Goal: Task Accomplishment & Management: Manage account settings

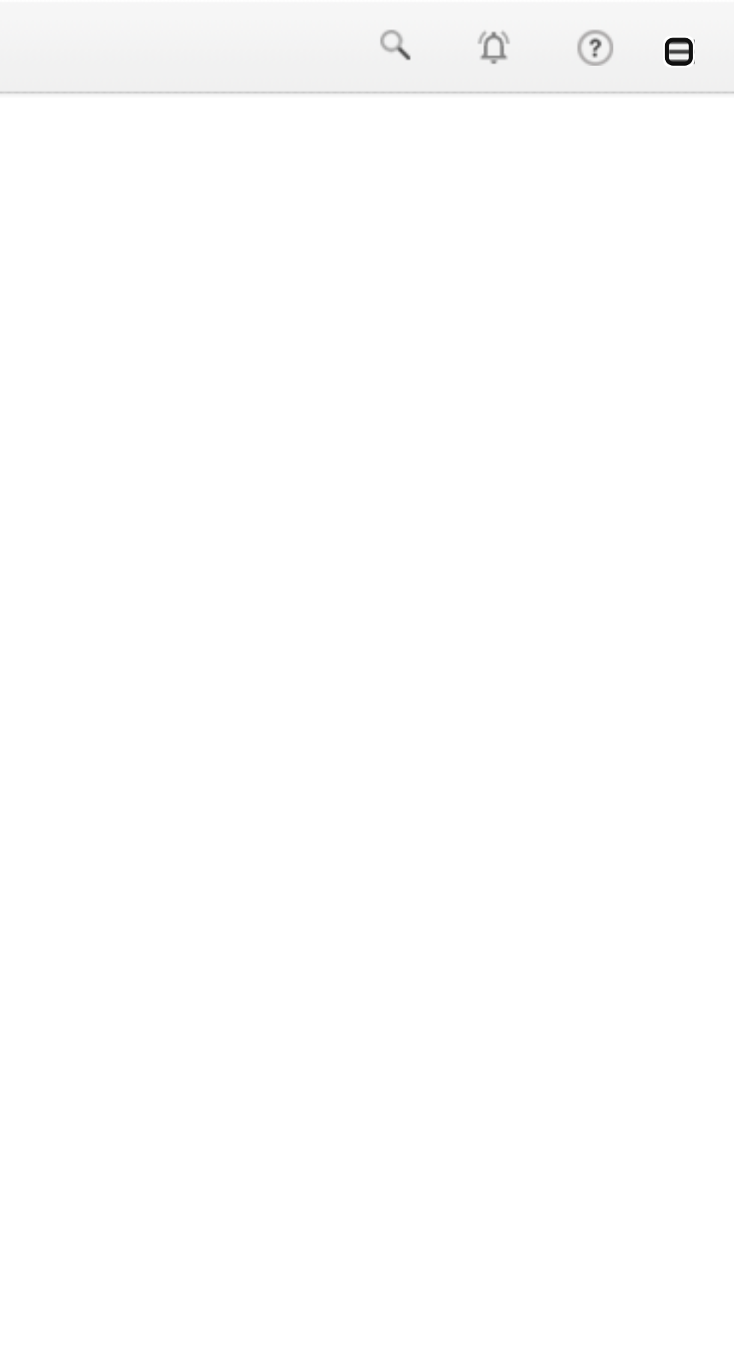
click at [713, 22] on link at bounding box center [713, 19] width 12 height 12
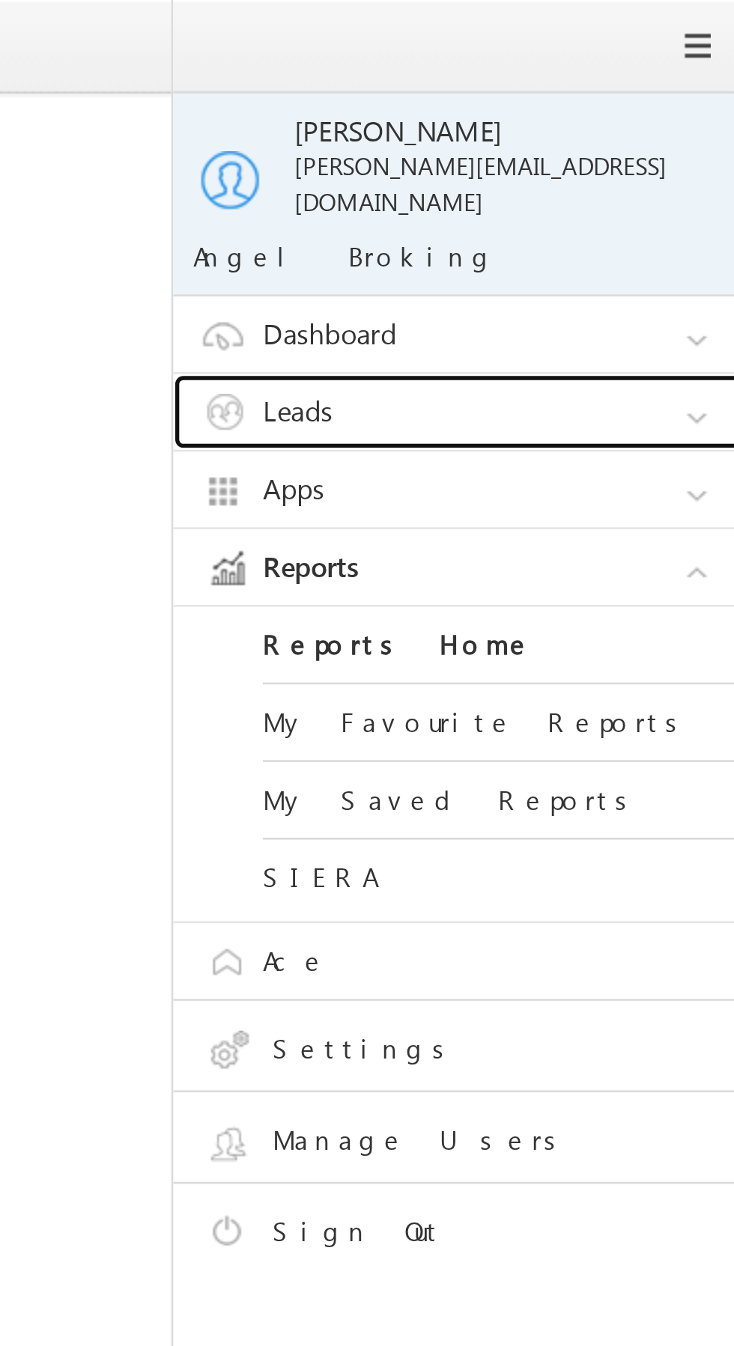
click at [645, 141] on link "Leads" at bounding box center [635, 155] width 225 height 28
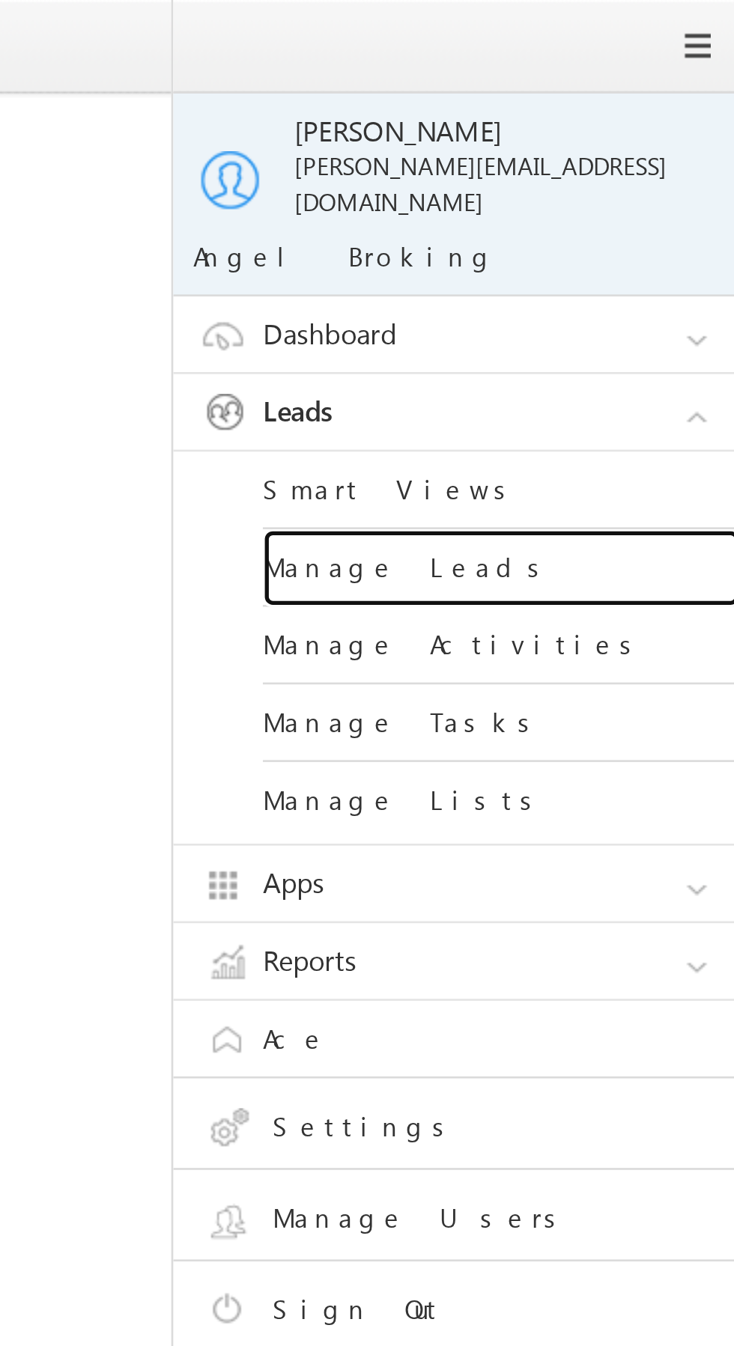
click at [651, 202] on link "Manage Leads" at bounding box center [646, 213] width 180 height 29
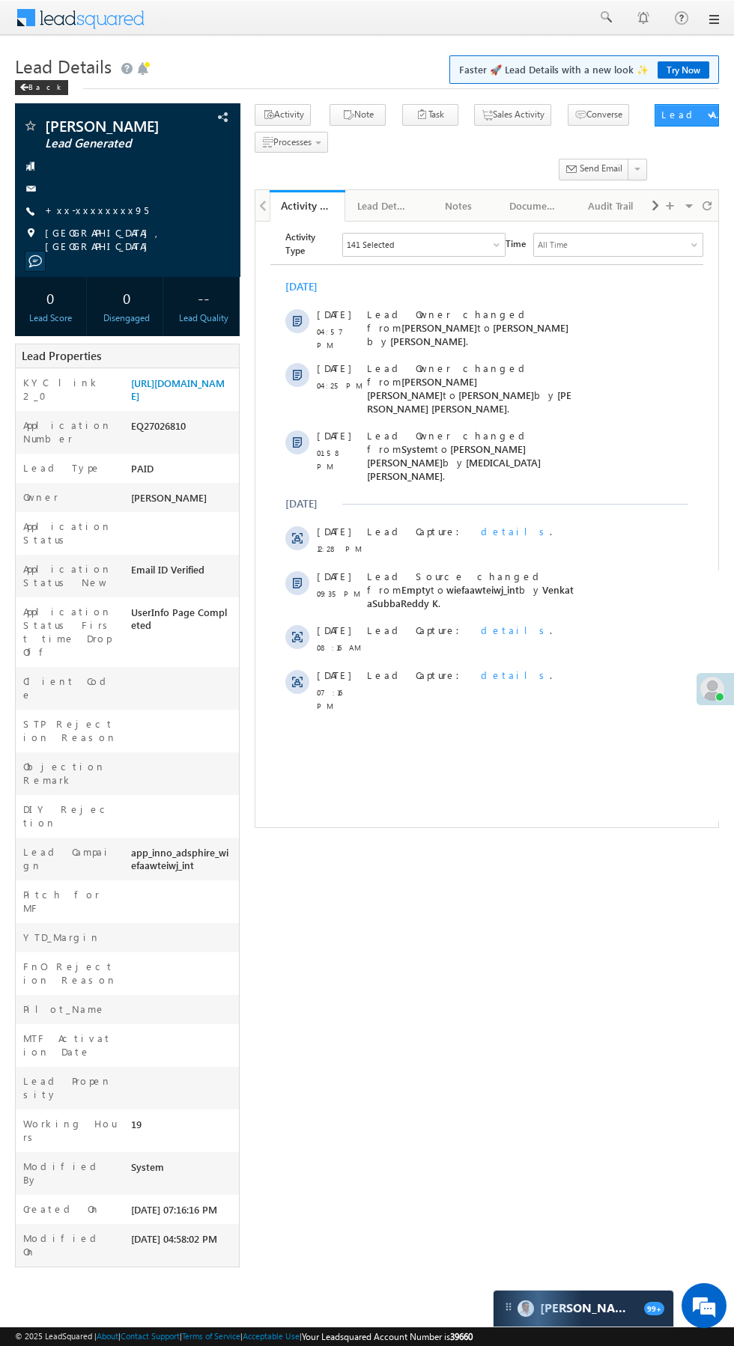
click at [83, 213] on link "+xx-xxxxxxxx95" at bounding box center [96, 210] width 103 height 13
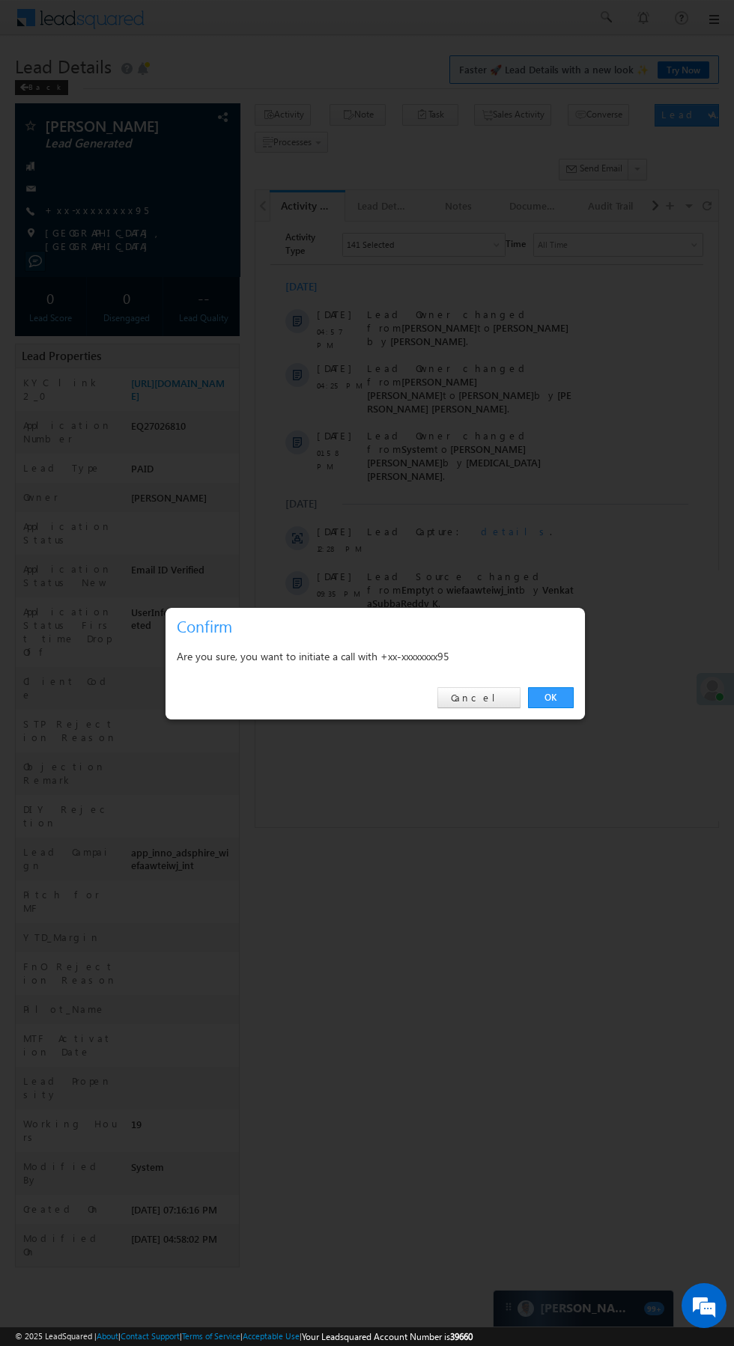
click at [567, 696] on link "OK" at bounding box center [551, 697] width 46 height 21
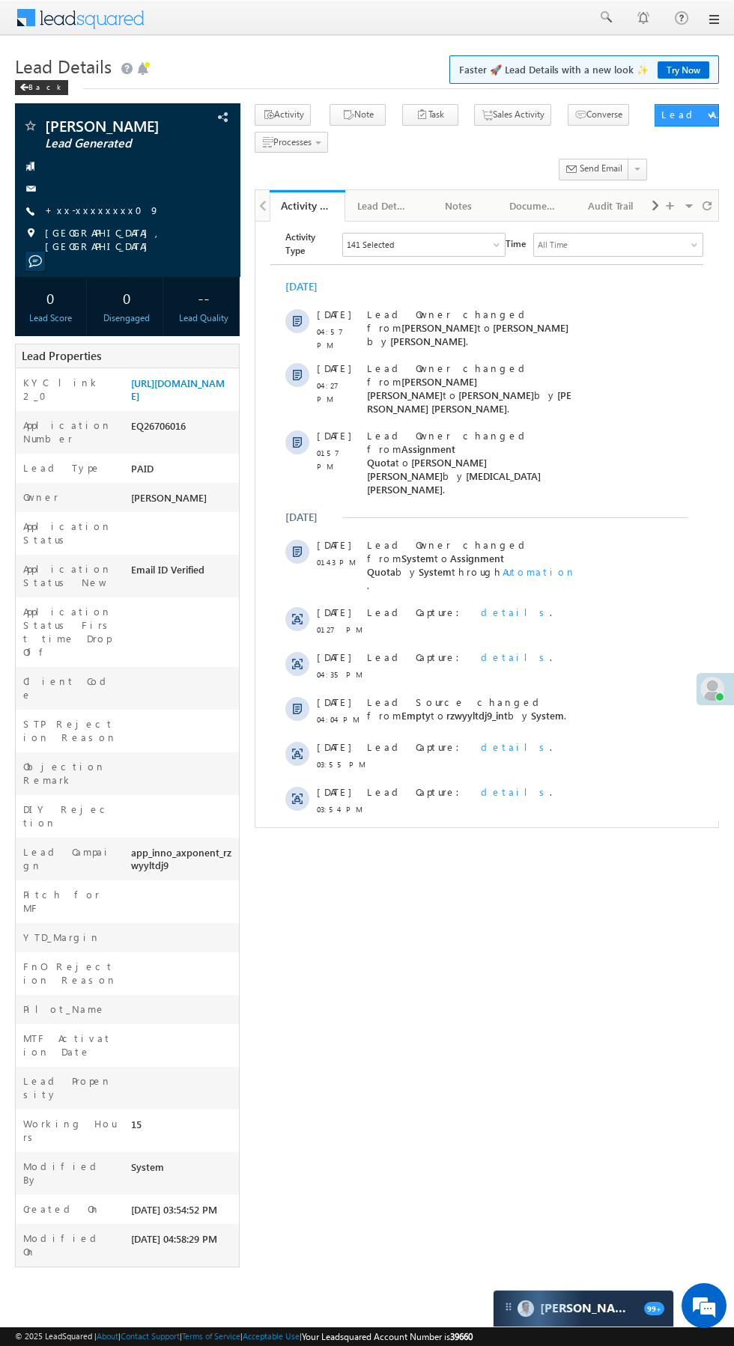
click at [101, 216] on link "+xx-xxxxxxxx09" at bounding box center [102, 210] width 115 height 13
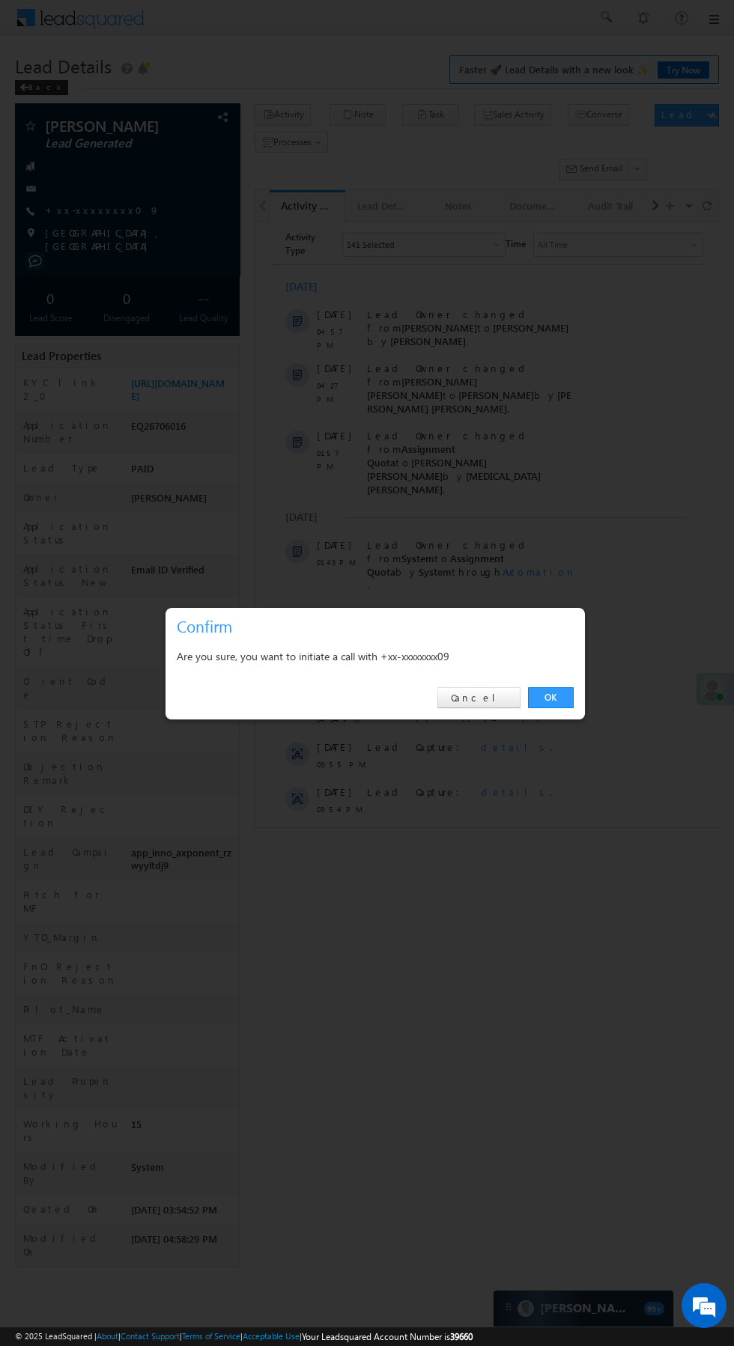
click at [570, 703] on link "OK" at bounding box center [551, 697] width 46 height 21
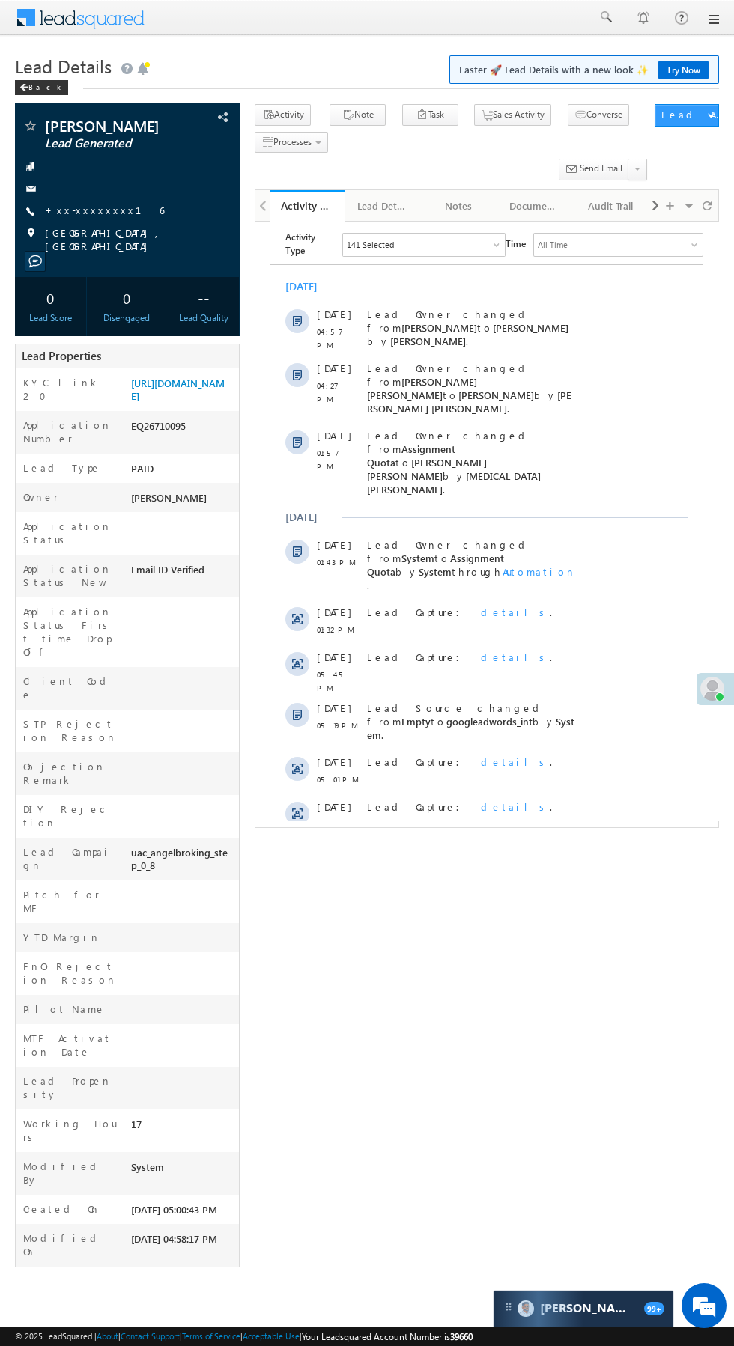
click at [89, 233] on span "Dimāpur, Nagaland" at bounding box center [134, 239] width 178 height 27
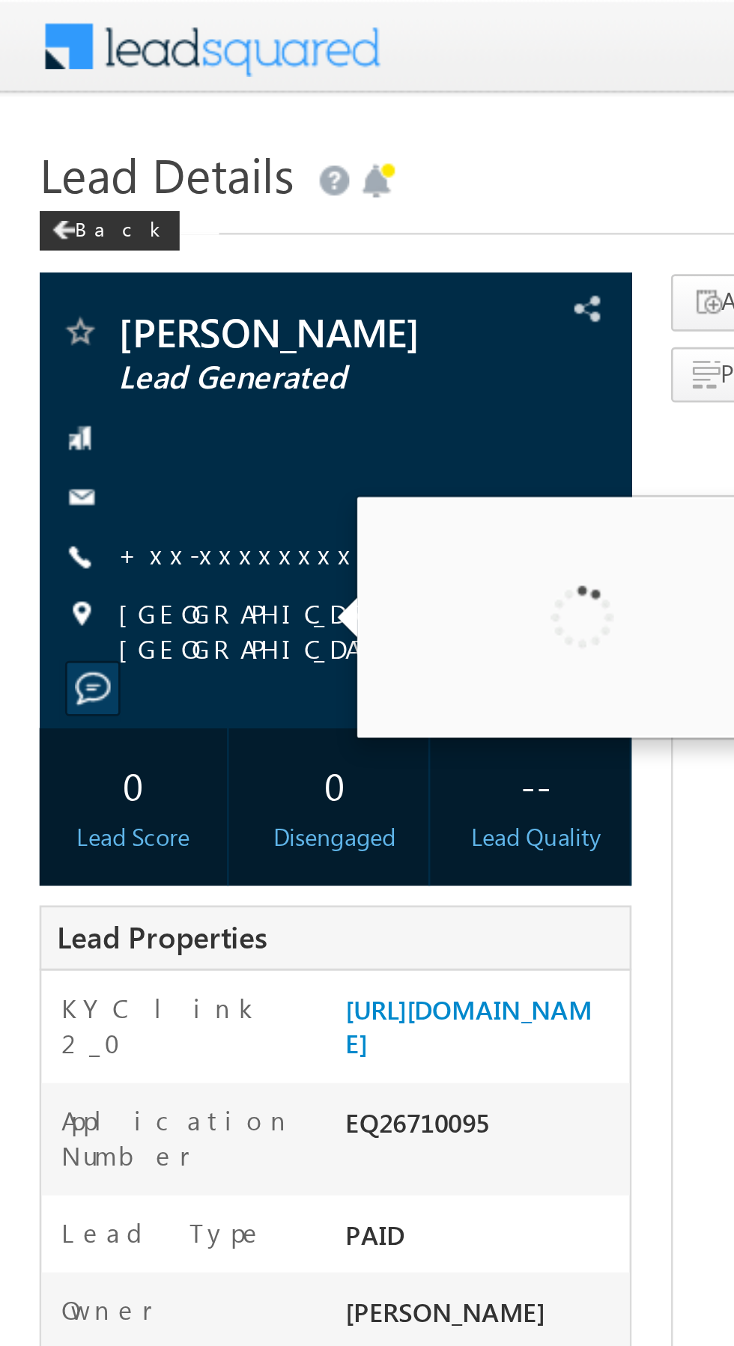
click at [82, 211] on link "+xx-xxxxxxxx16" at bounding box center [104, 210] width 119 height 13
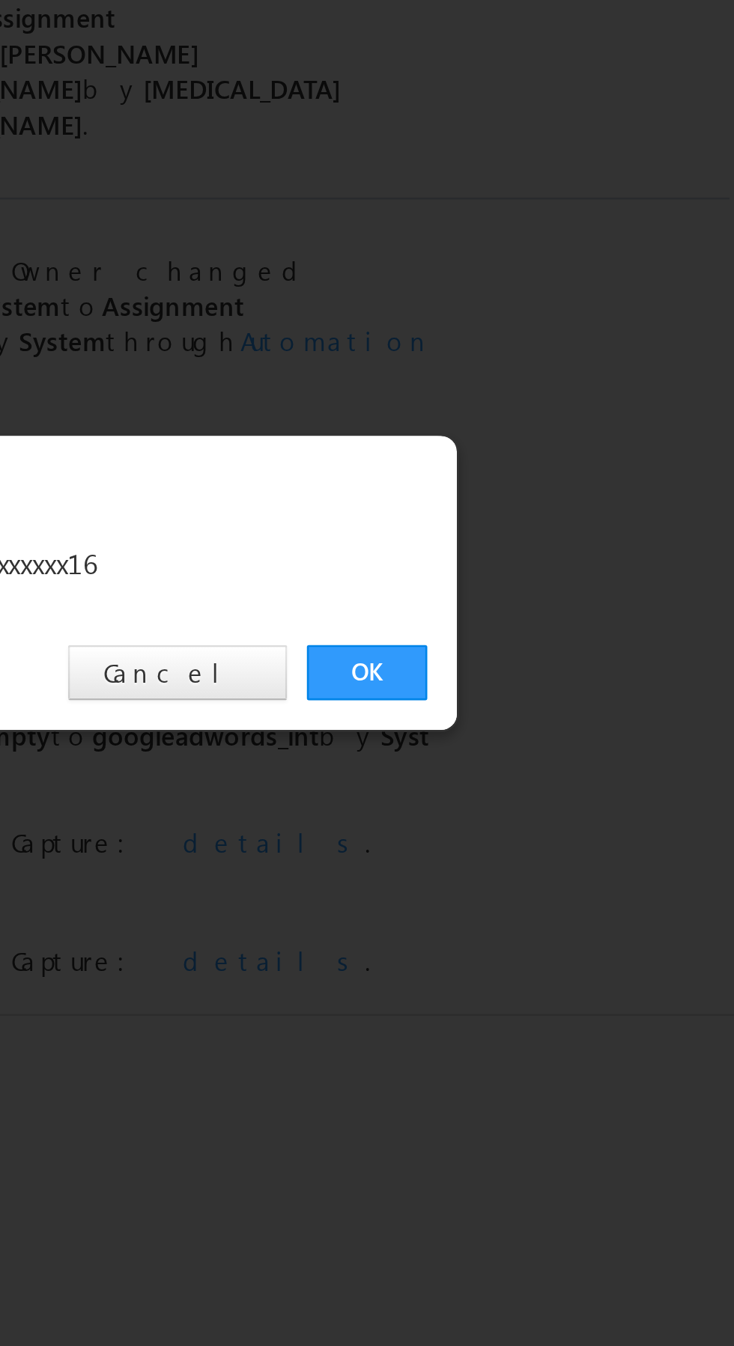
click at [553, 705] on link "OK" at bounding box center [551, 697] width 46 height 21
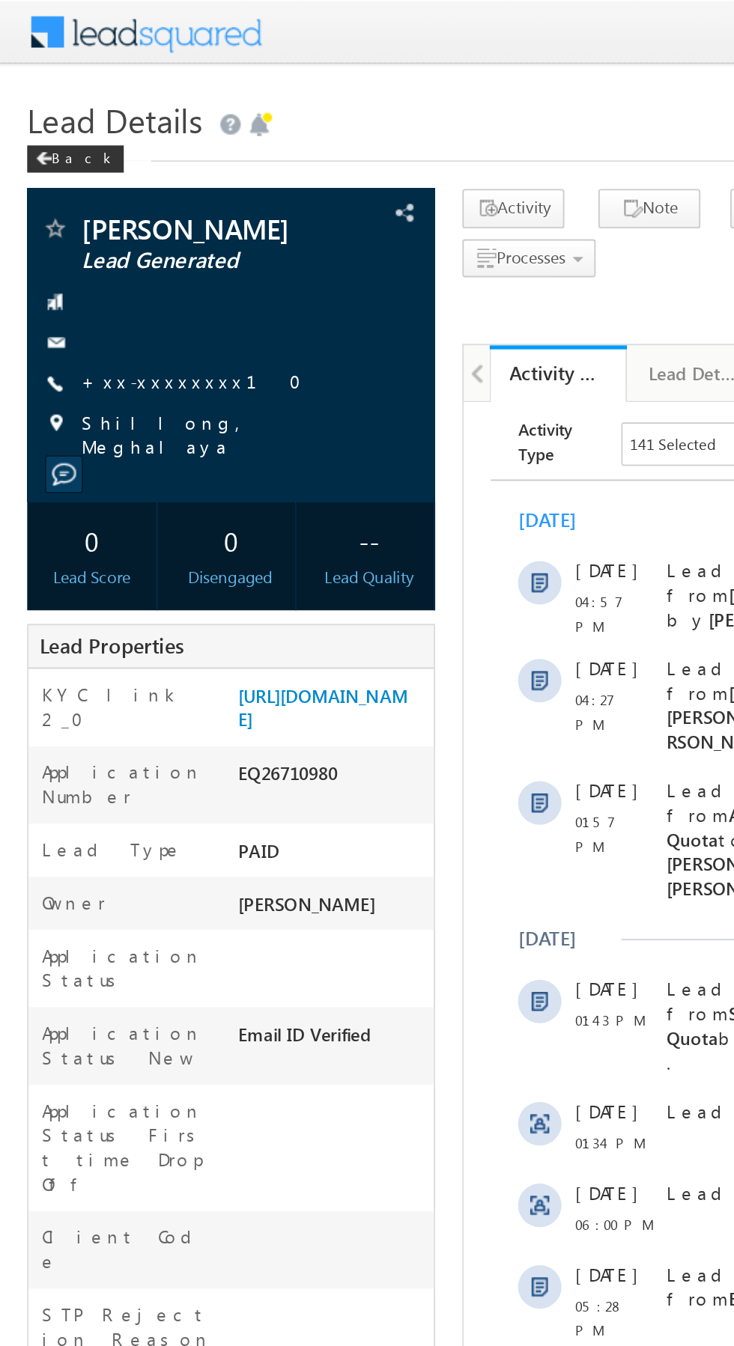
click at [79, 213] on link "+xx-xxxxxxxx10" at bounding box center [110, 210] width 130 height 13
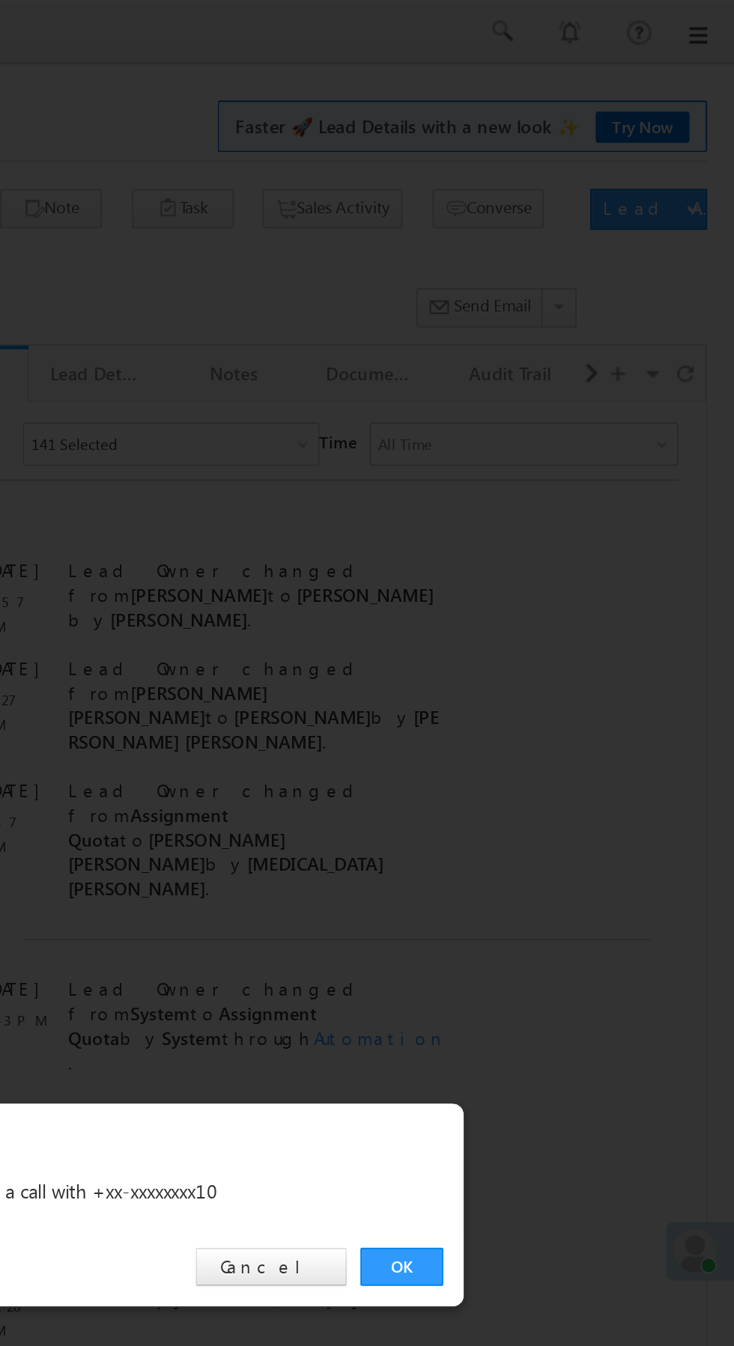
click at [547, 687] on link "OK" at bounding box center [551, 697] width 46 height 21
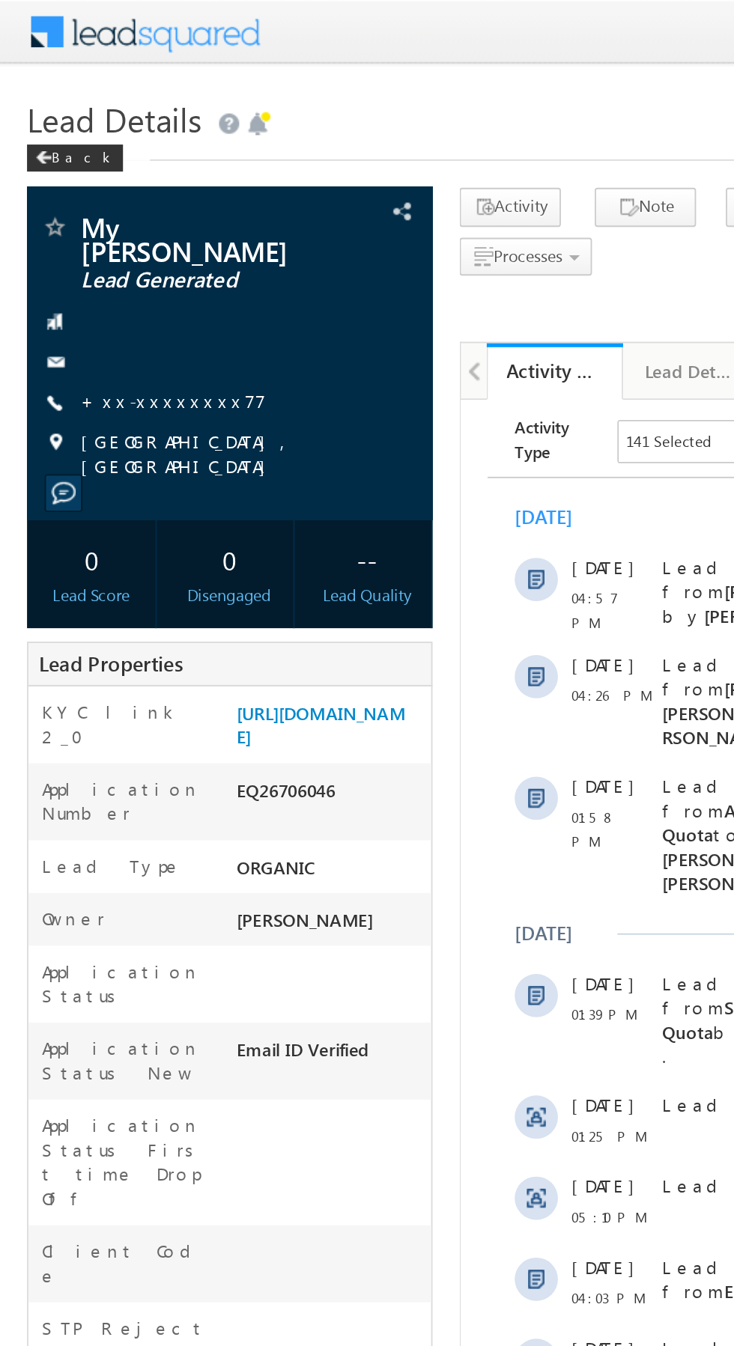
click at [99, 216] on link "+xx-xxxxxxxx77" at bounding box center [96, 222] width 103 height 13
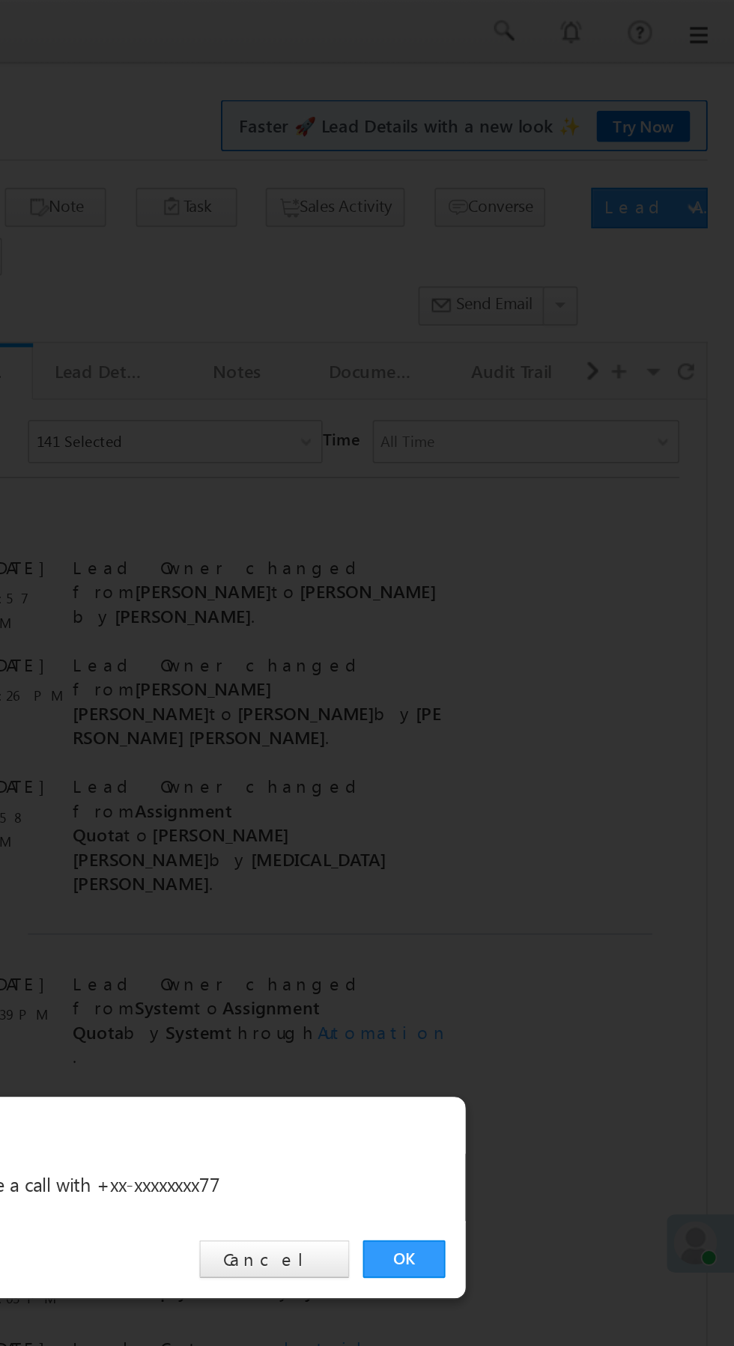
click at [549, 696] on link "OK" at bounding box center [551, 697] width 46 height 21
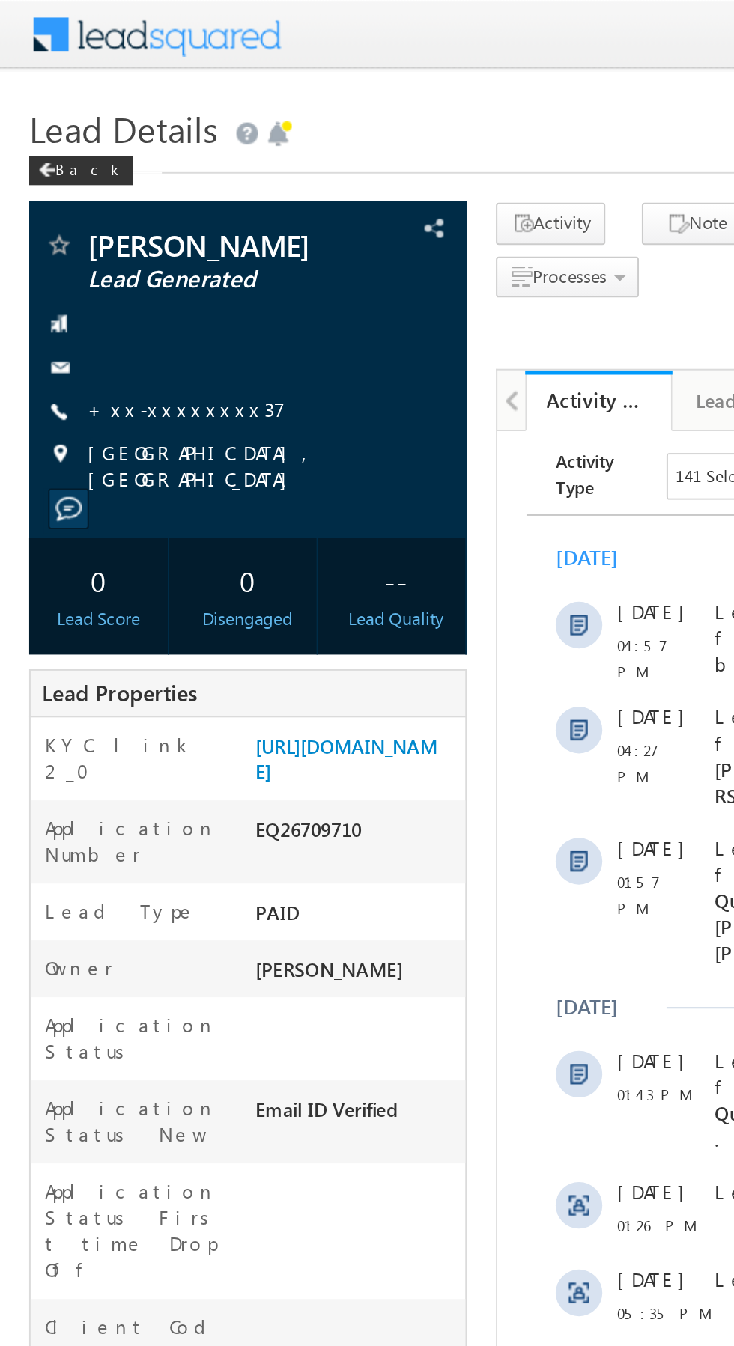
click at [93, 208] on link "+xx-xxxxxxxx37" at bounding box center [96, 210] width 102 height 13
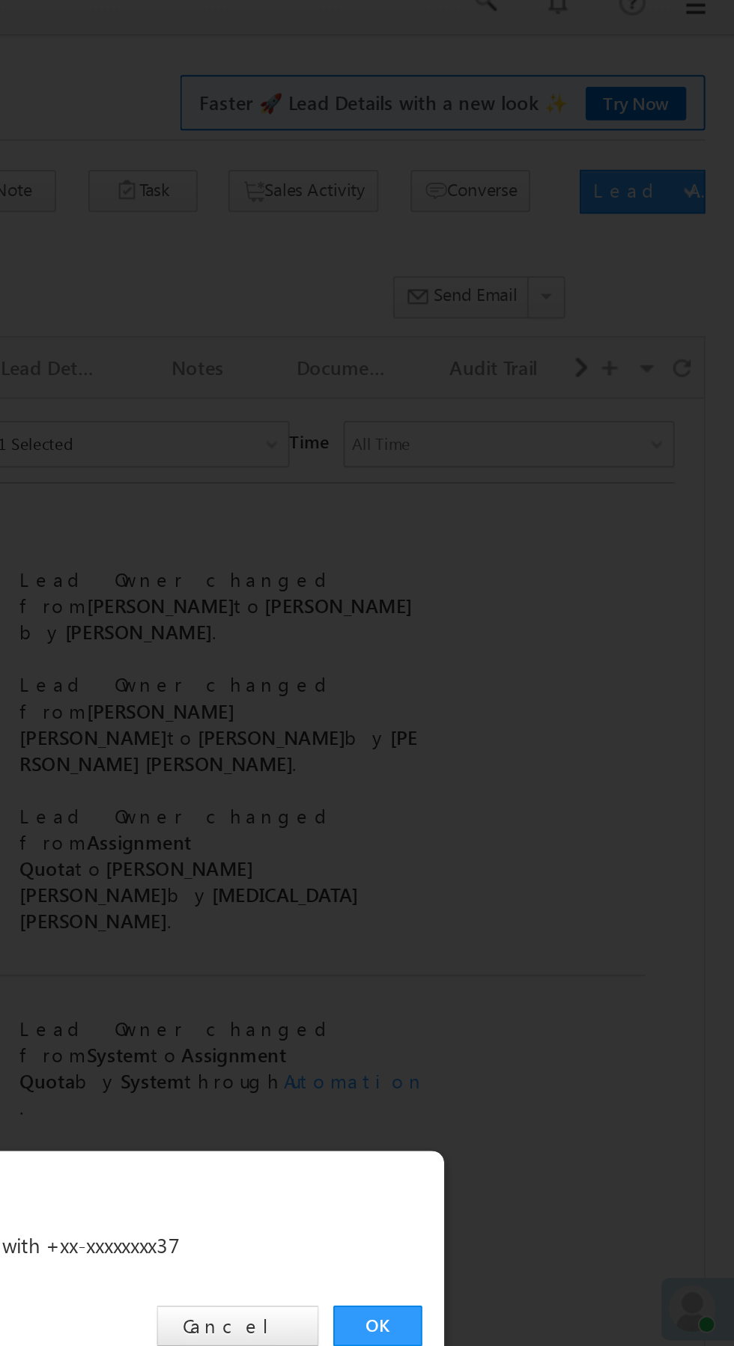
click at [550, 696] on link "OK" at bounding box center [551, 697] width 46 height 21
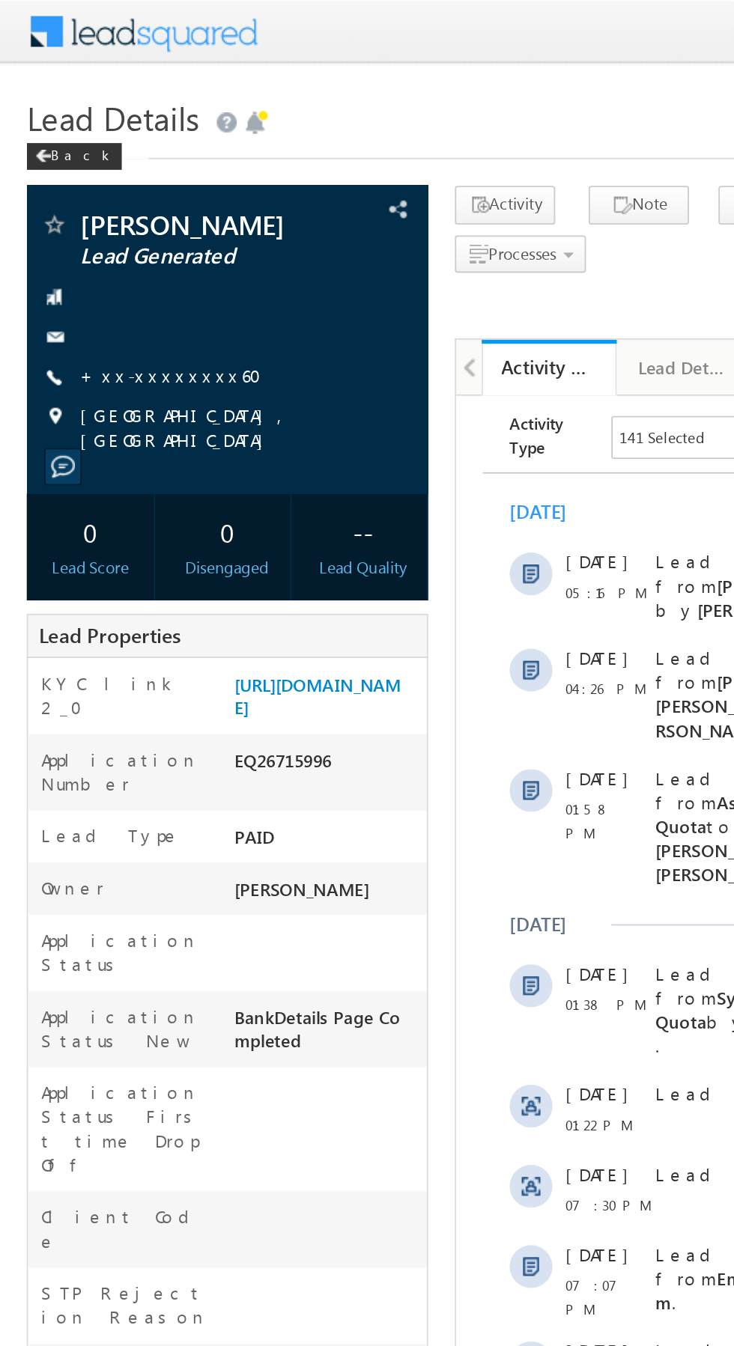
click at [88, 213] on link "+xx-xxxxxxxx60" at bounding box center [100, 210] width 111 height 13
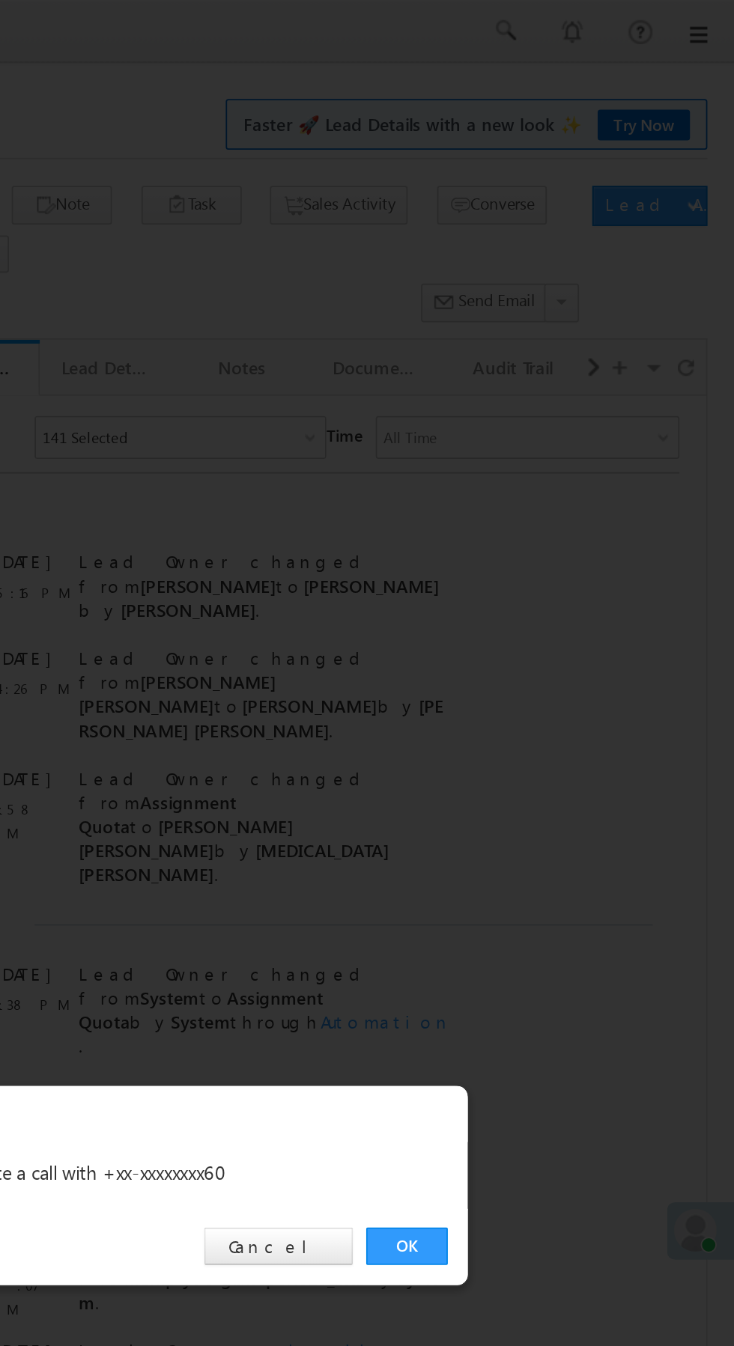
click at [561, 702] on link "OK" at bounding box center [551, 697] width 46 height 21
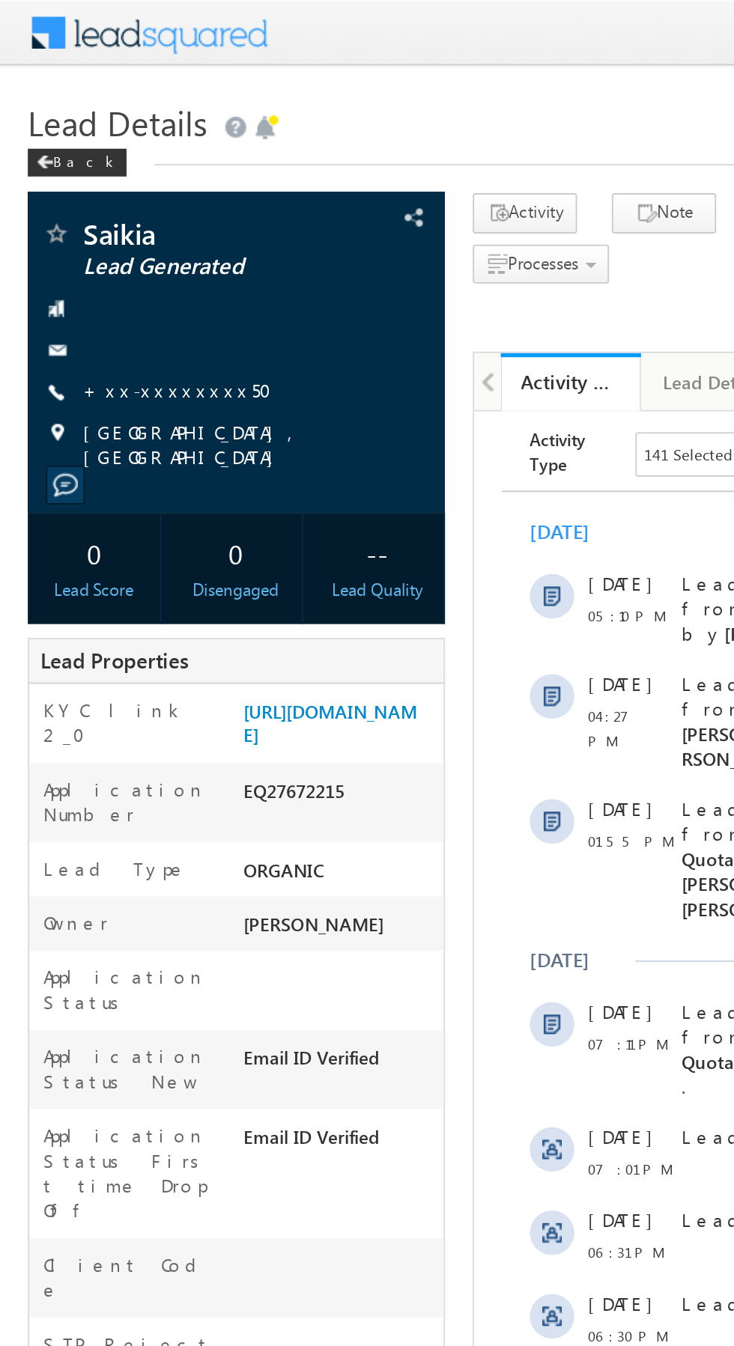
click at [84, 210] on link "+xx-xxxxxxxx50" at bounding box center [100, 210] width 111 height 13
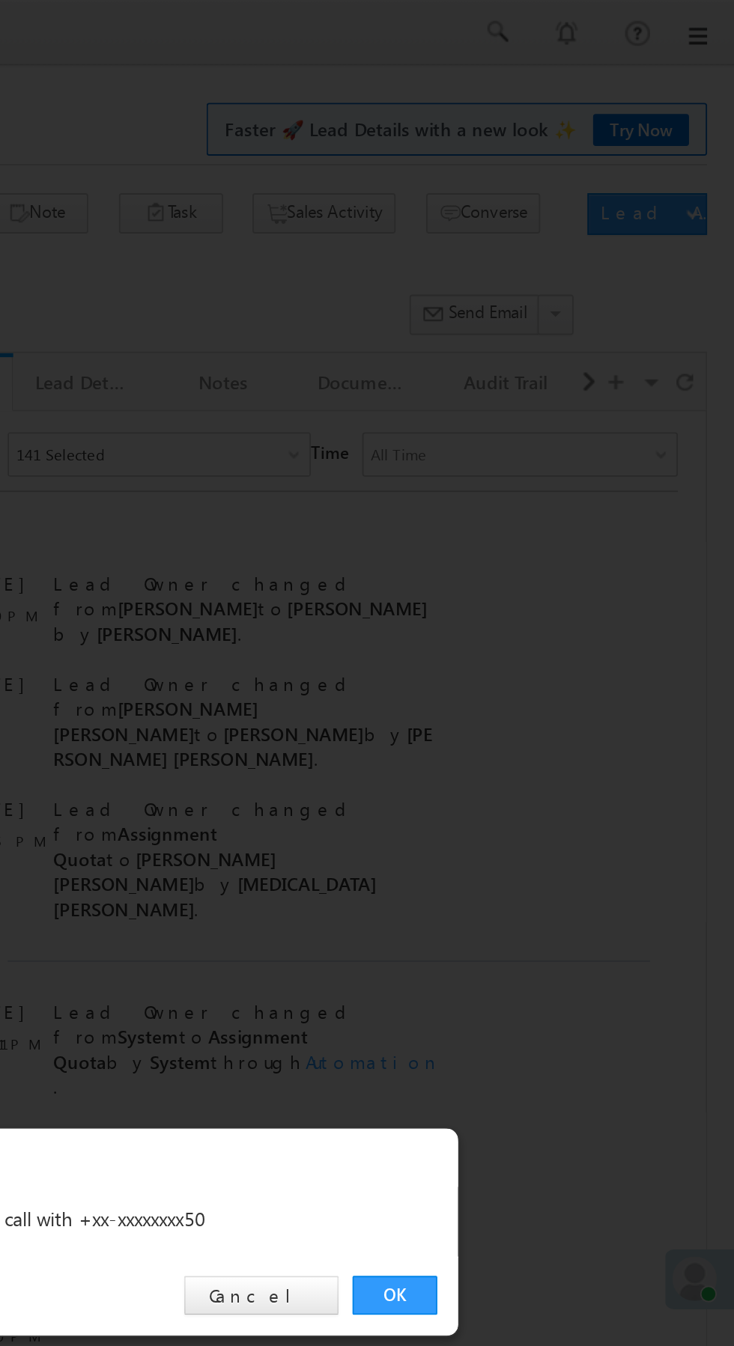
click at [553, 696] on link "OK" at bounding box center [551, 697] width 46 height 21
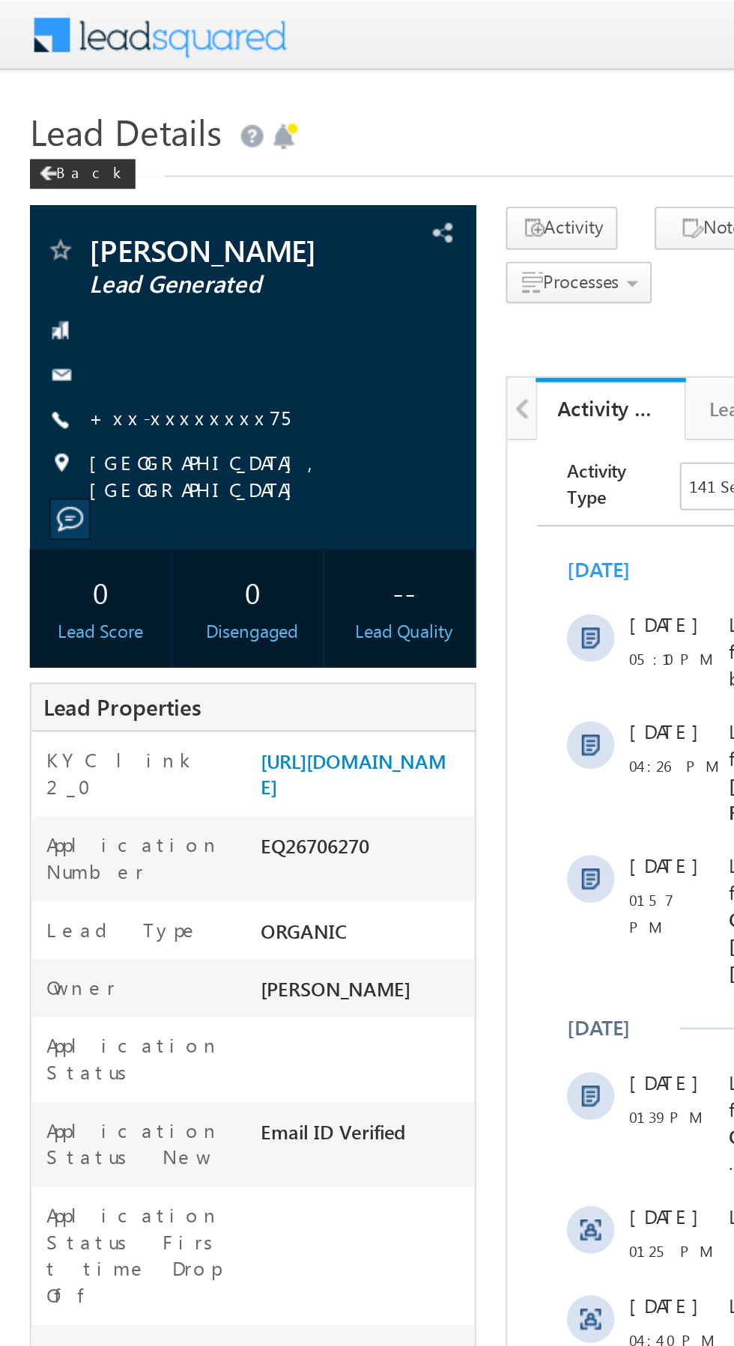
click at [80, 209] on link "+xx-xxxxxxxx75" at bounding box center [95, 210] width 101 height 13
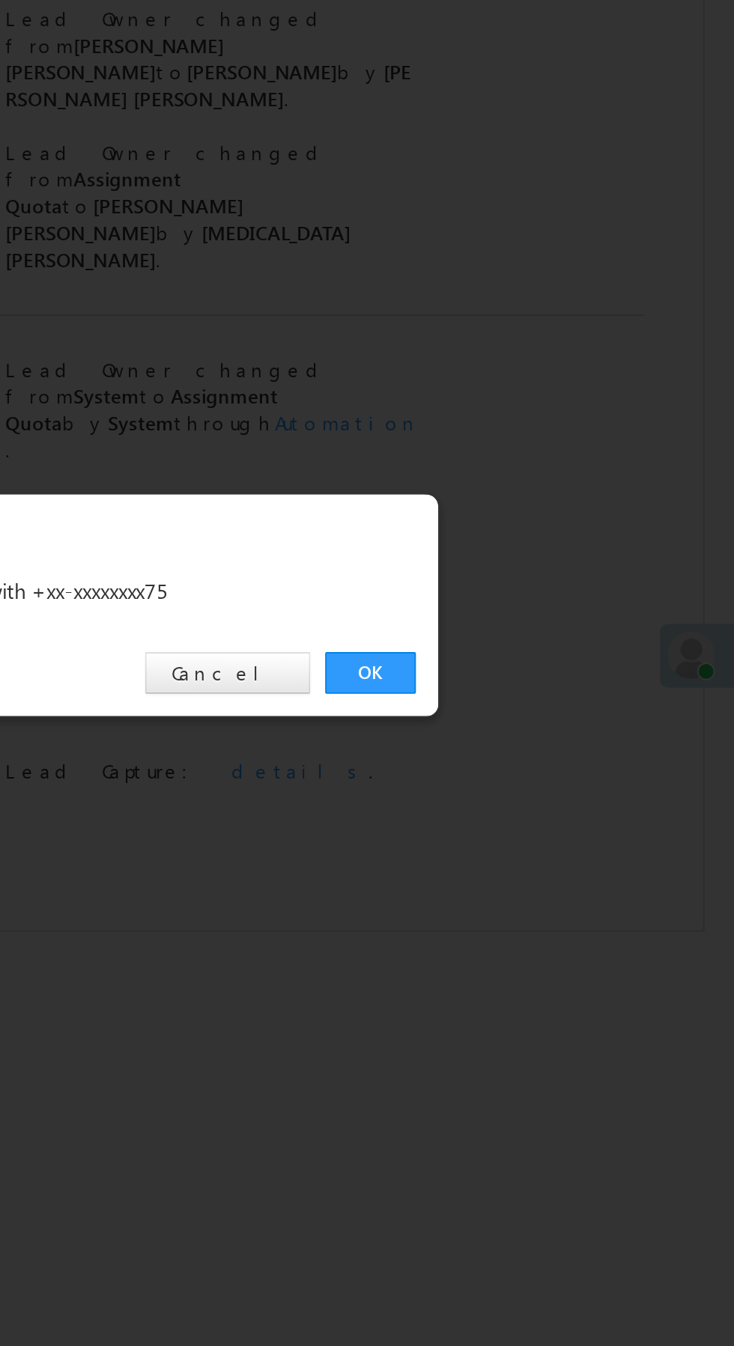
click at [544, 693] on link "OK" at bounding box center [551, 697] width 46 height 21
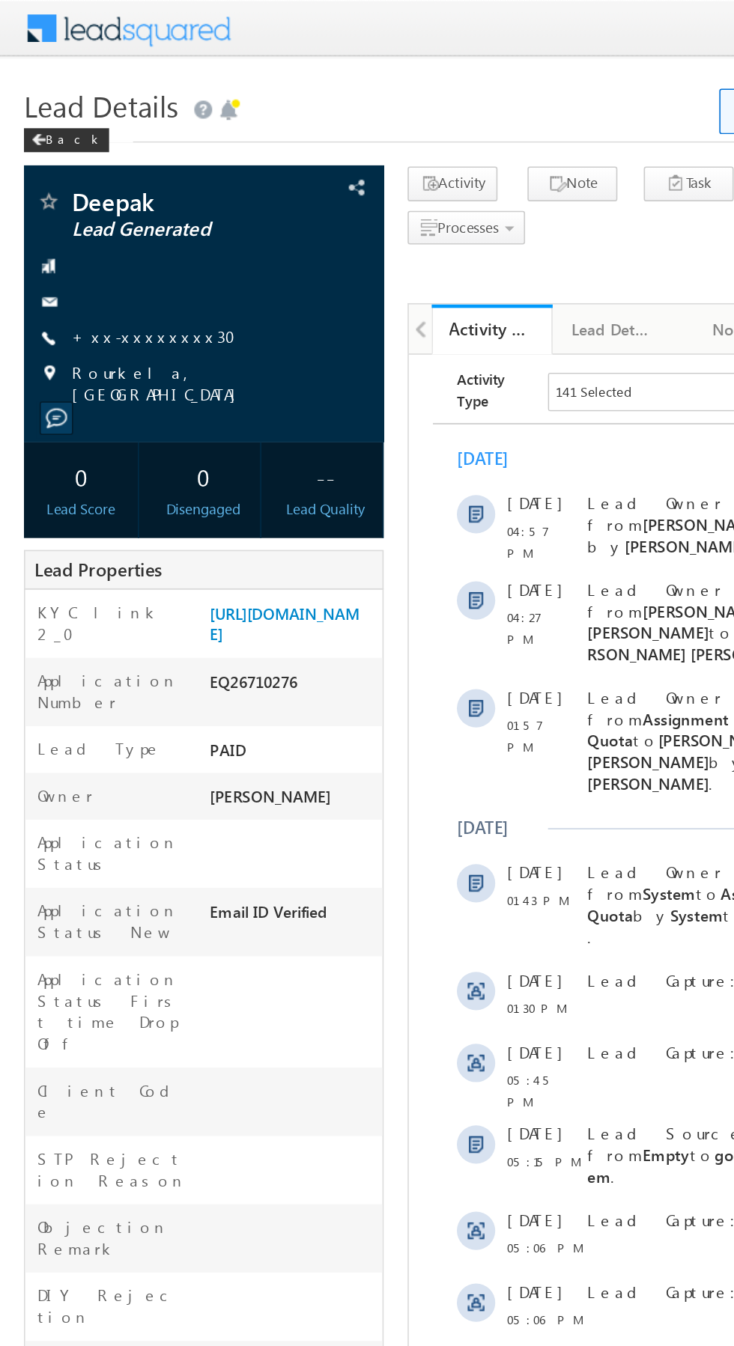
click at [85, 210] on link "+xx-xxxxxxxx30" at bounding box center [101, 210] width 112 height 13
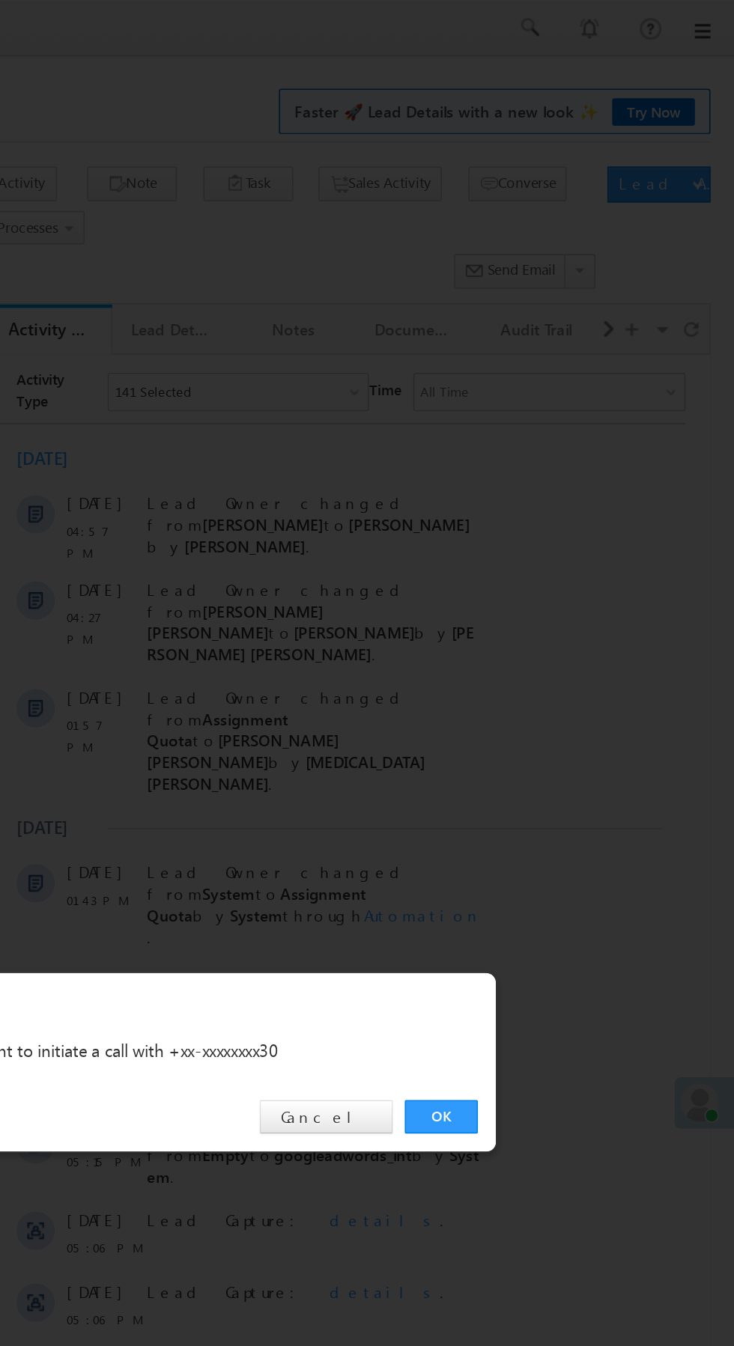
click at [544, 694] on link "OK" at bounding box center [551, 697] width 46 height 21
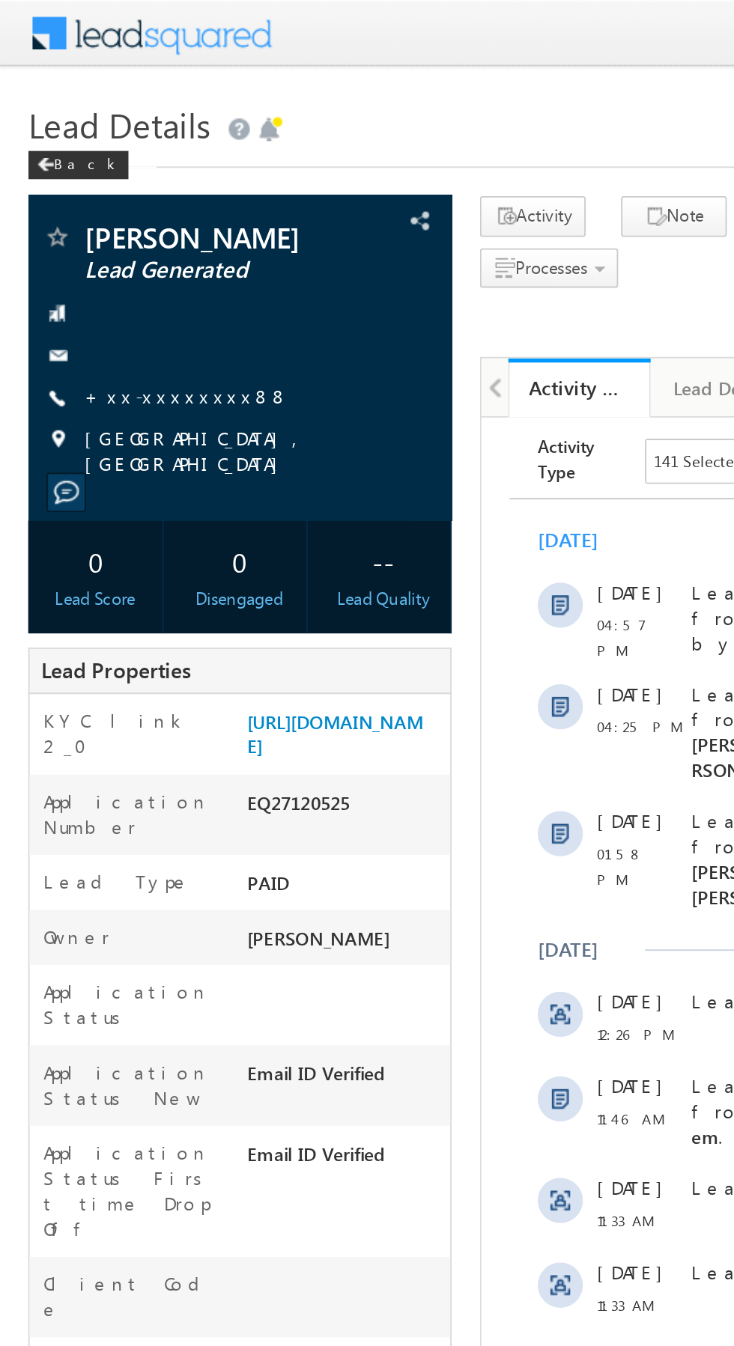
click at [83, 210] on link "+xx-xxxxxxxx88" at bounding box center [99, 210] width 109 height 13
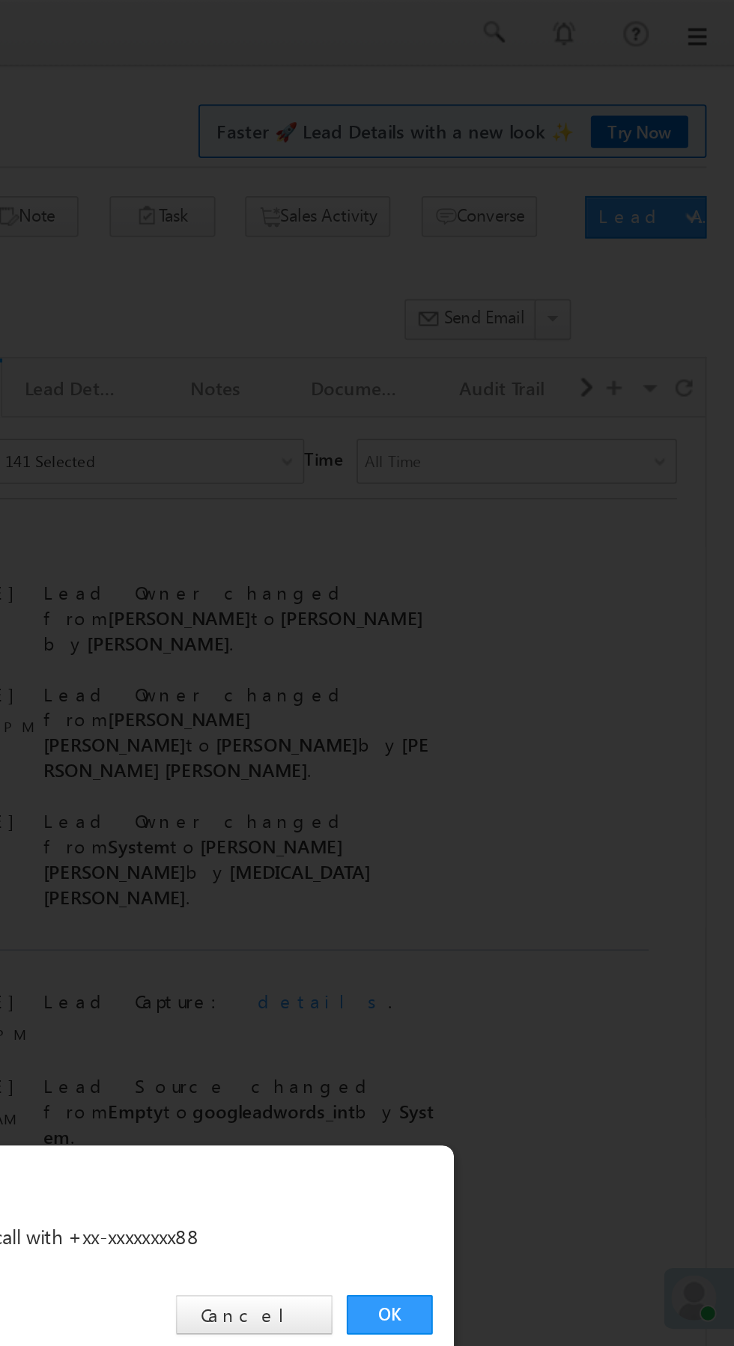
click at [550, 697] on link "OK" at bounding box center [551, 697] width 46 height 21
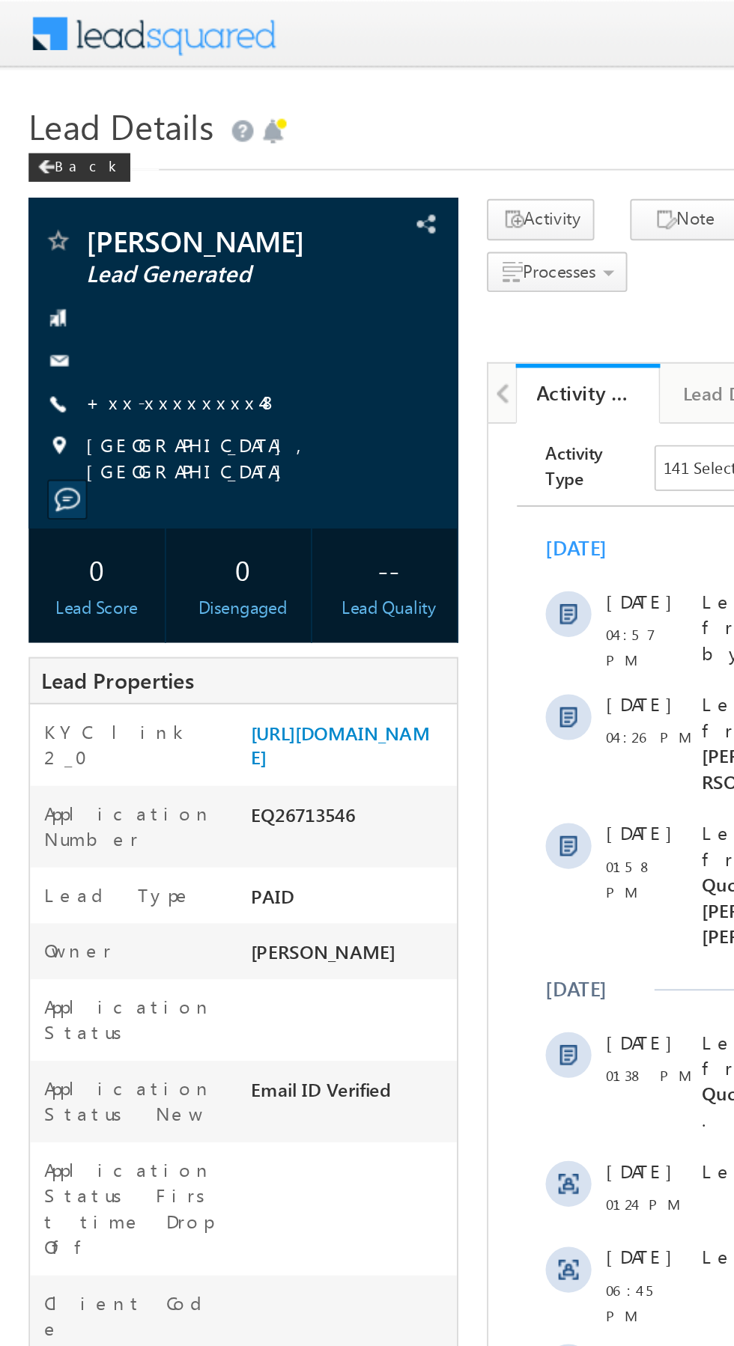
click at [88, 214] on link "+xx-xxxxxxxx48" at bounding box center [95, 210] width 101 height 13
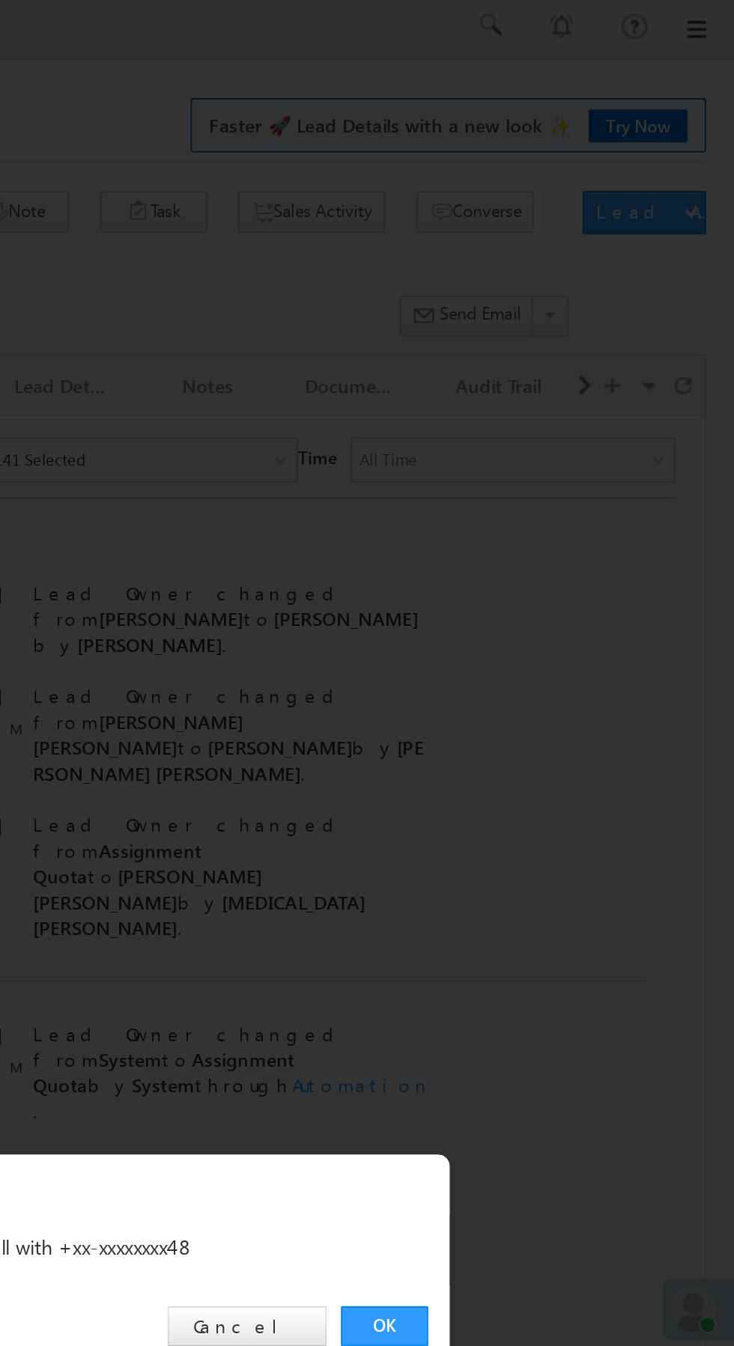
click at [553, 694] on link "OK" at bounding box center [551, 697] width 46 height 21
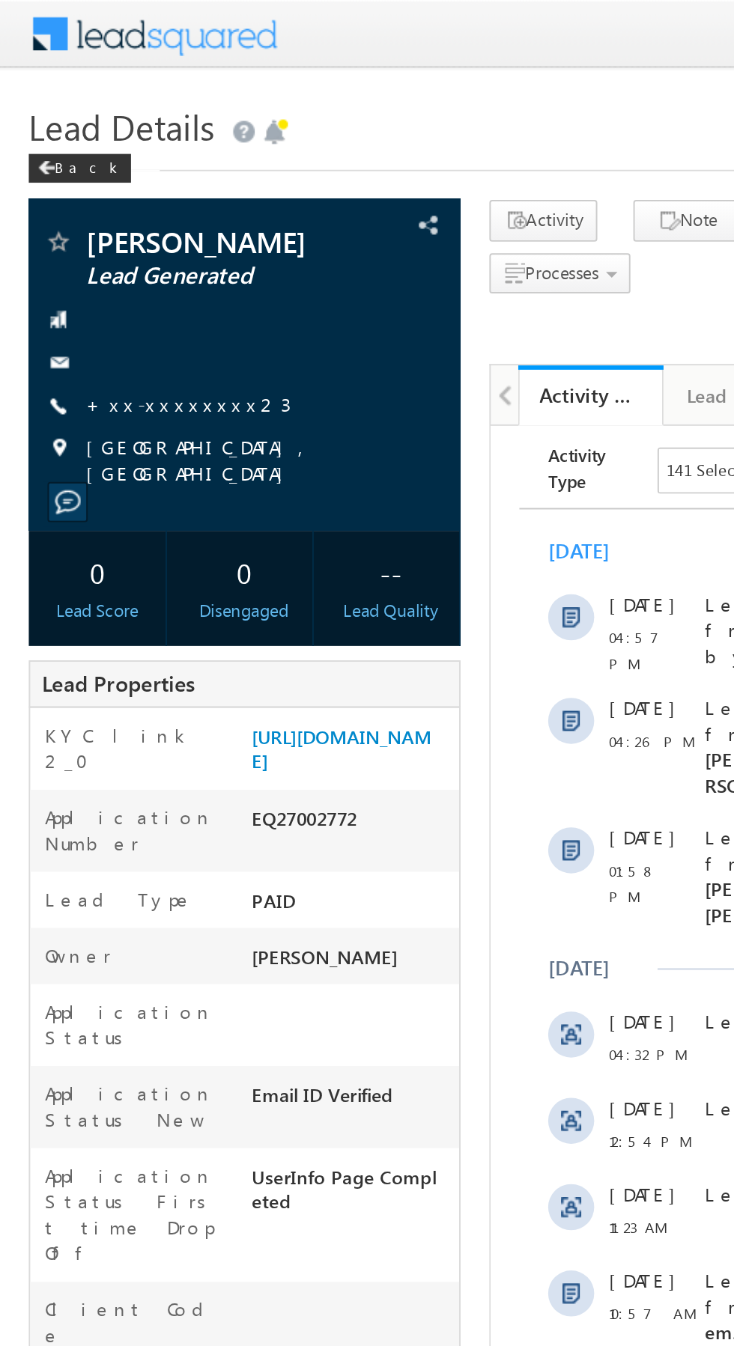
click at [80, 210] on link "+xx-xxxxxxxx23" at bounding box center [98, 210] width 106 height 13
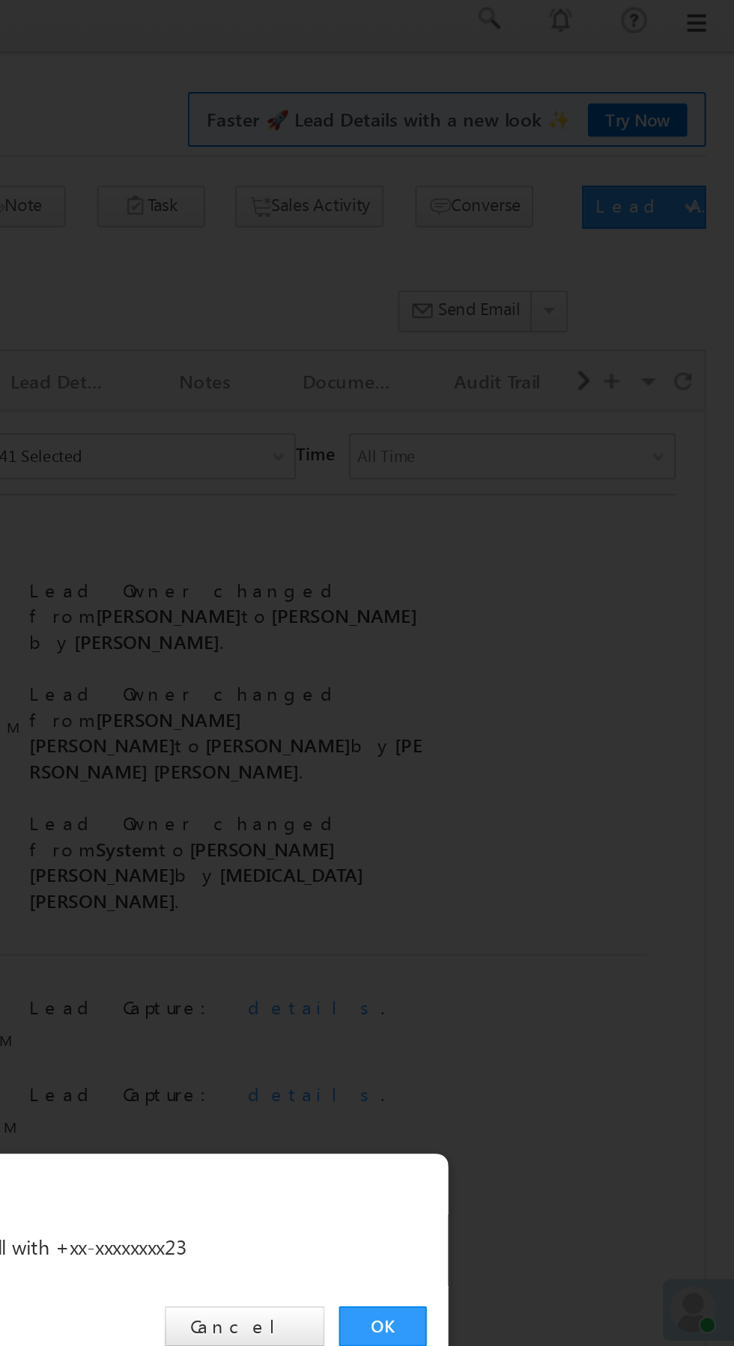
click at [544, 693] on link "OK" at bounding box center [551, 697] width 46 height 21
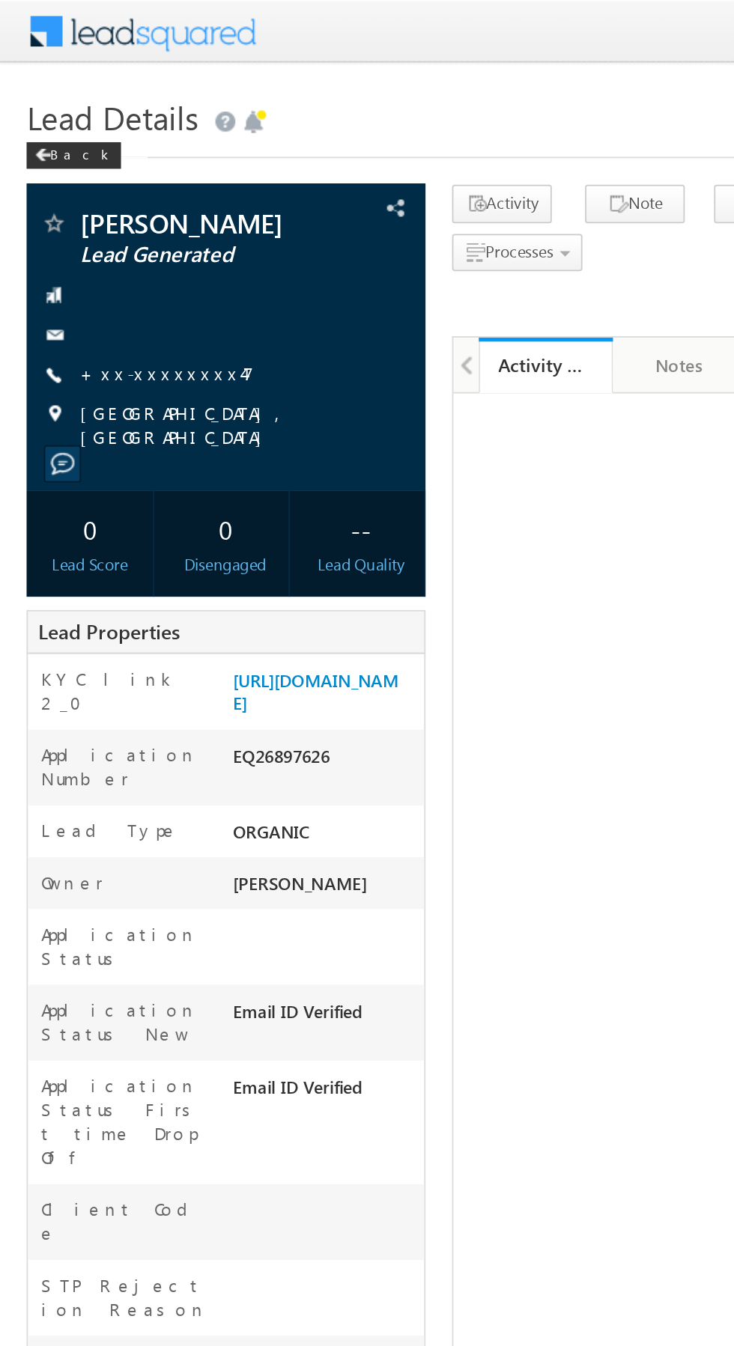
click at [88, 210] on link "+xx-xxxxxxxx47" at bounding box center [94, 210] width 98 height 13
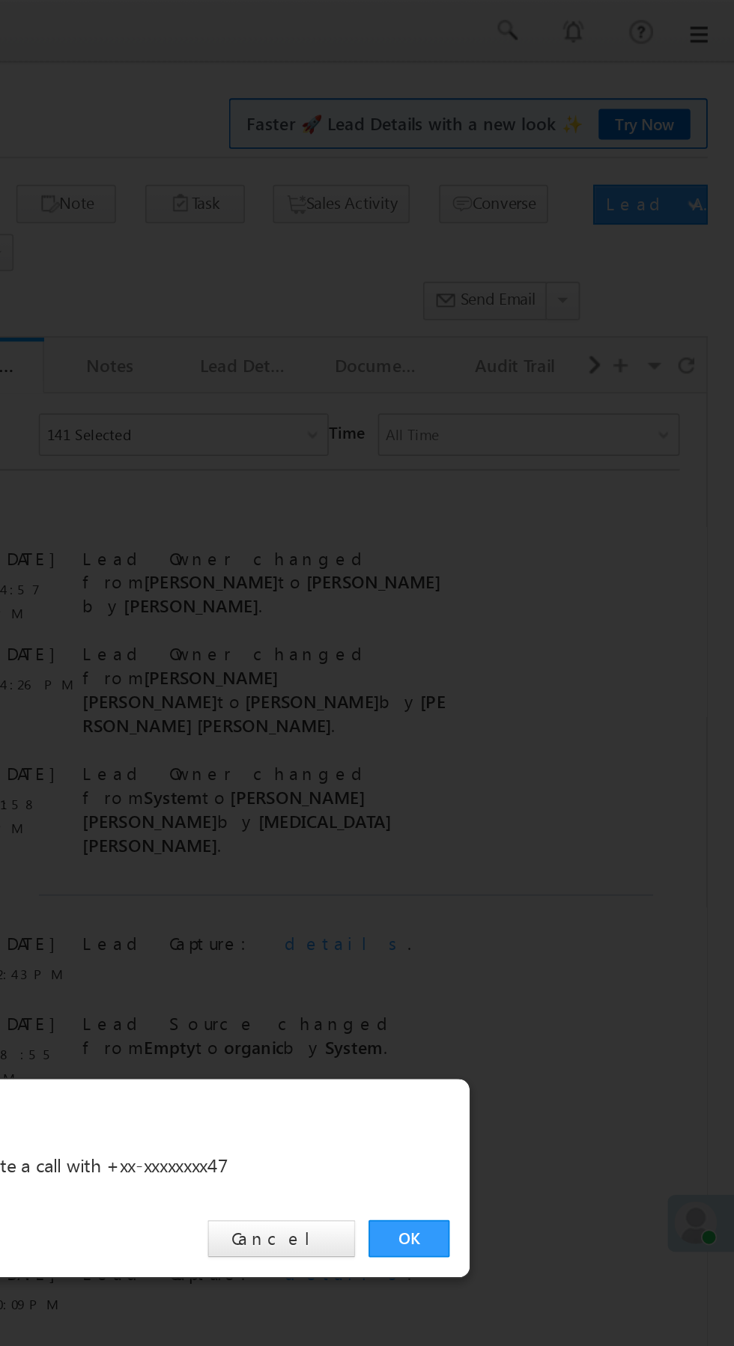
click at [553, 697] on link "OK" at bounding box center [551, 697] width 46 height 21
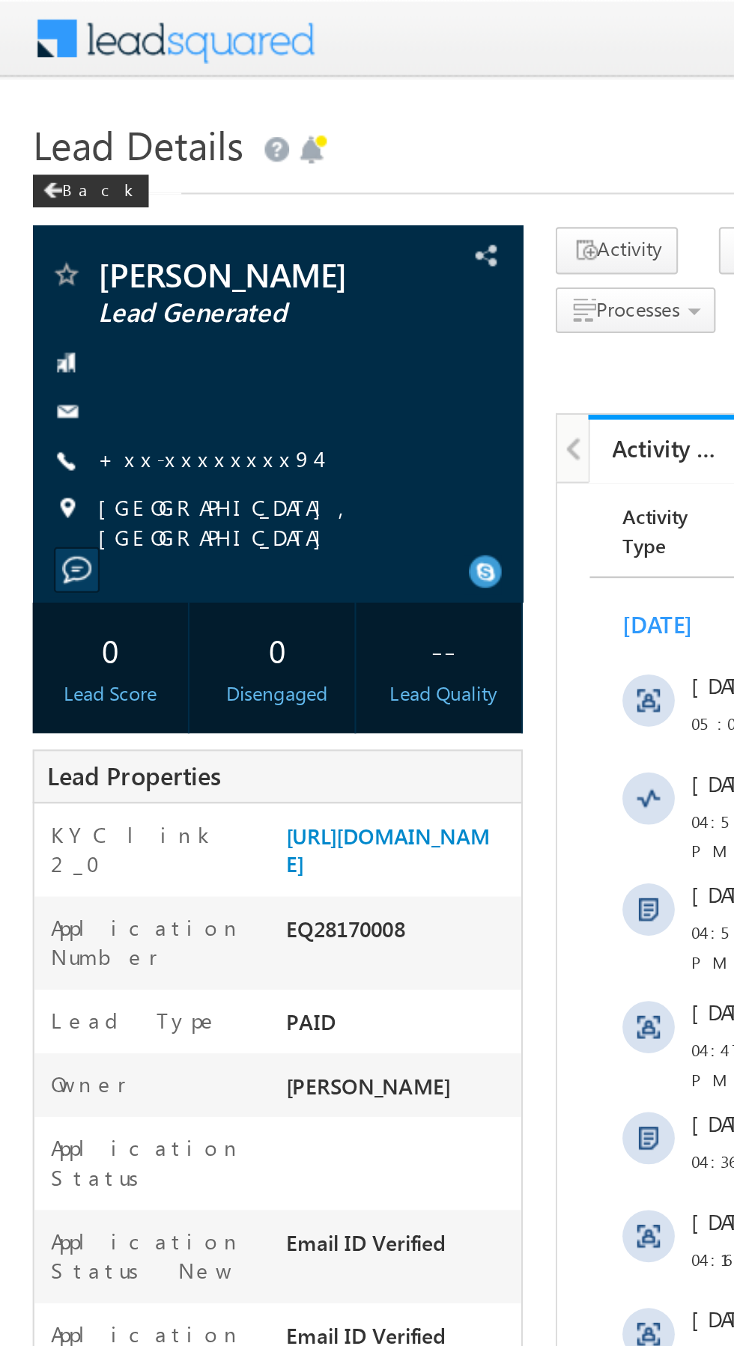
click at [81, 208] on link "+xx-xxxxxxxx94" at bounding box center [95, 210] width 100 height 13
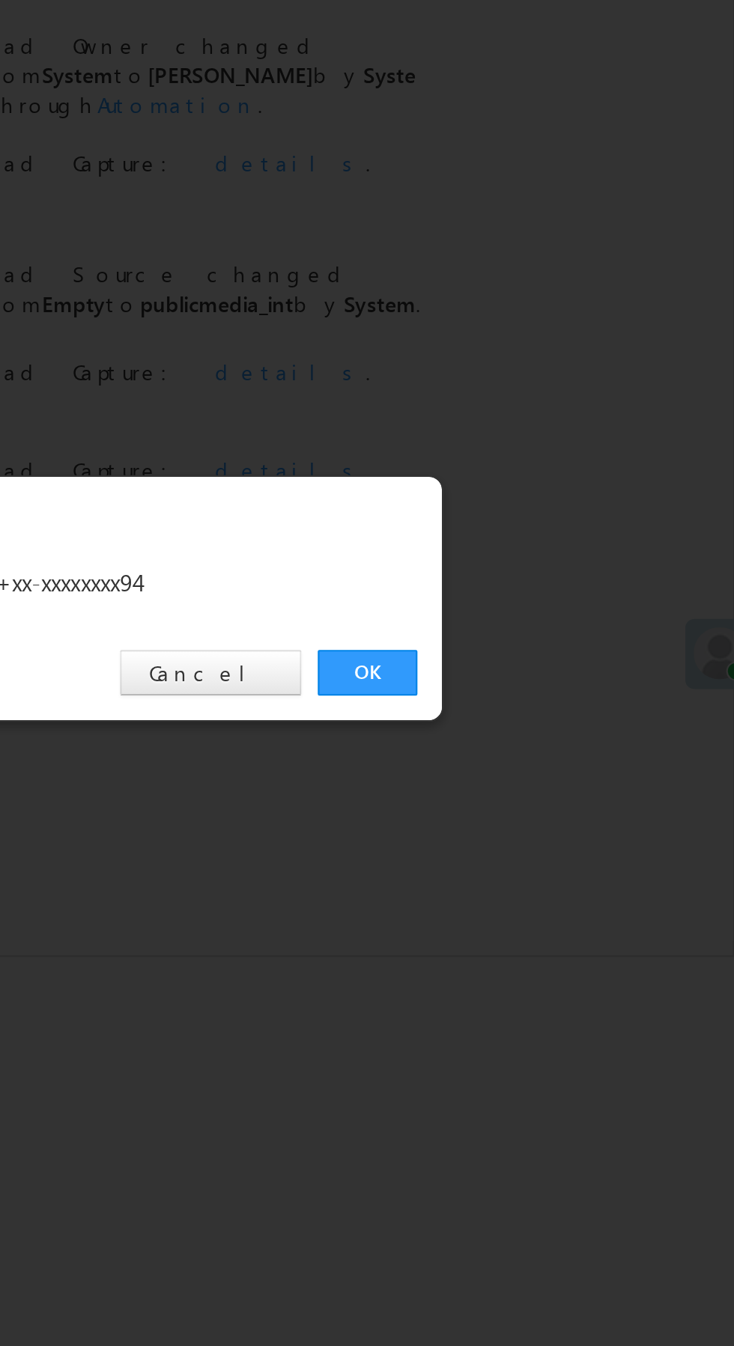
click at [549, 696] on link "OK" at bounding box center [551, 697] width 46 height 21
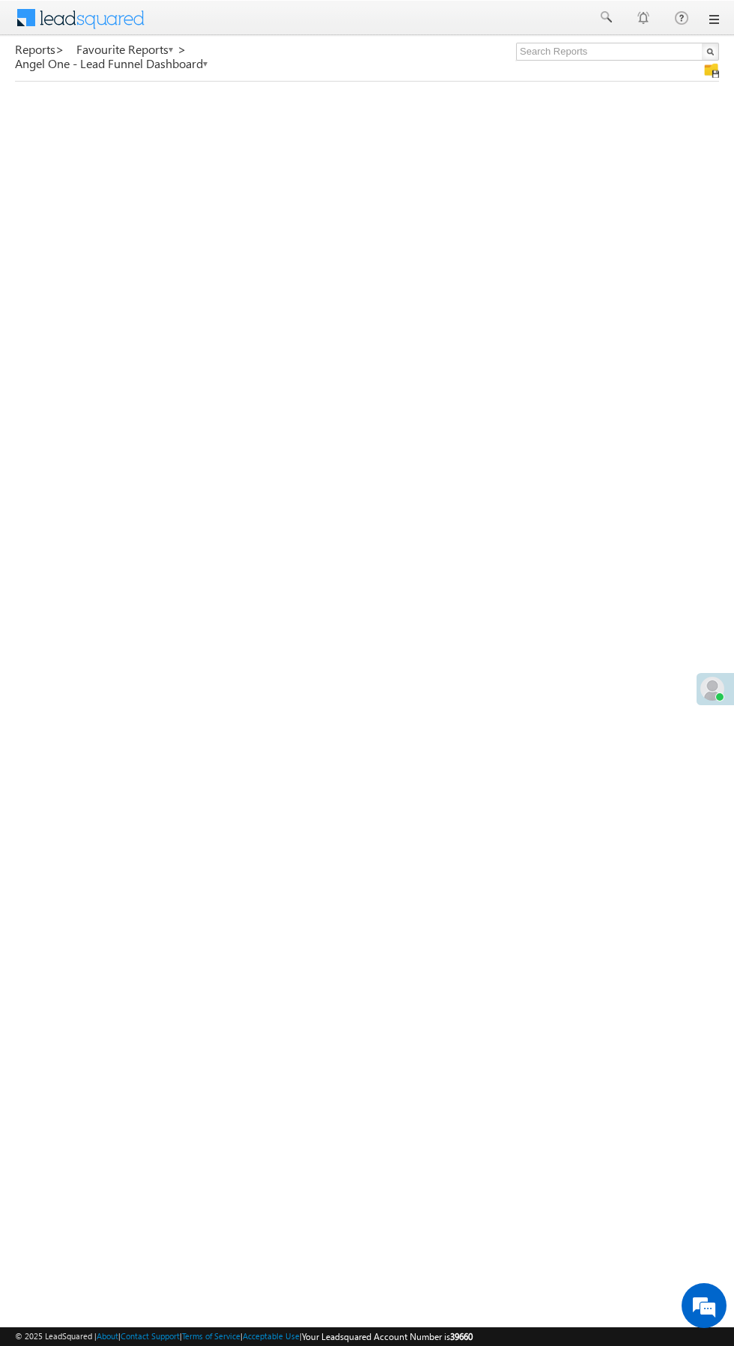
click at [704, 692] on span at bounding box center [712, 689] width 24 height 24
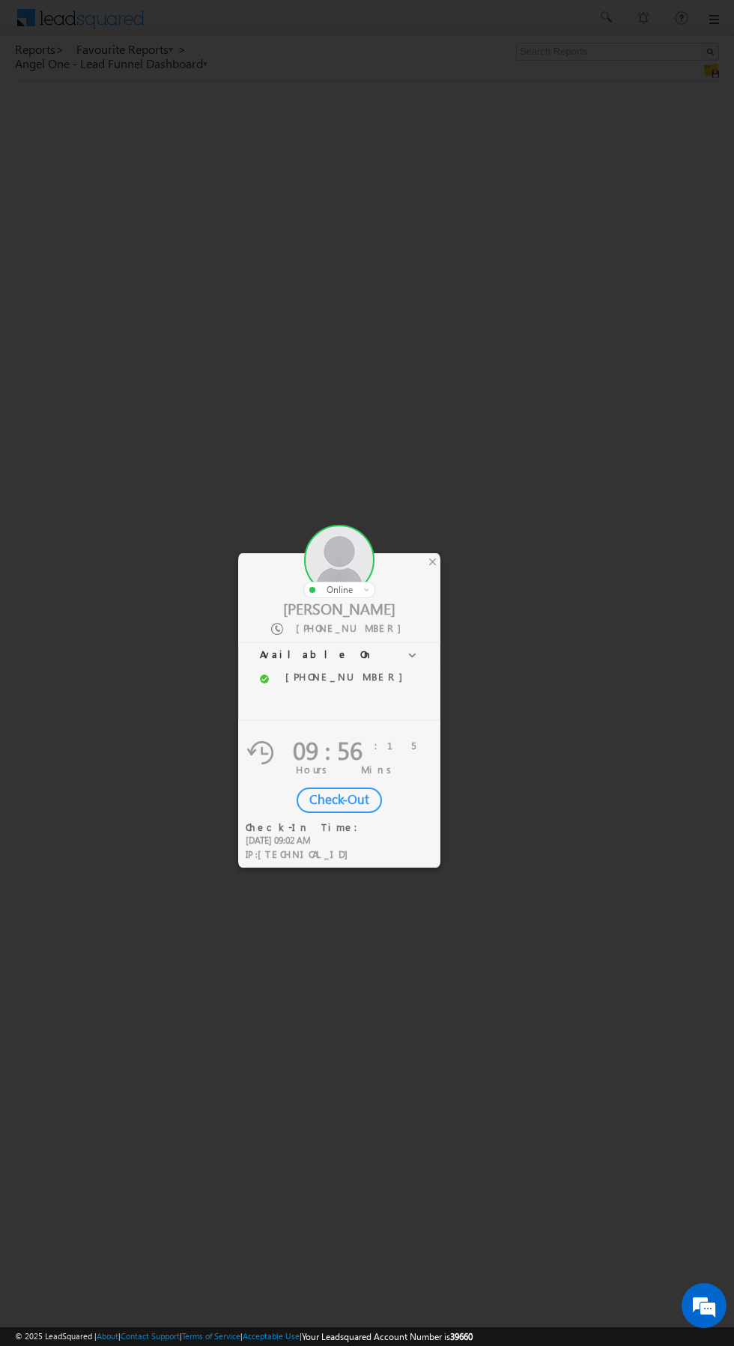
click at [346, 801] on div "Check-Out" at bounding box center [339, 800] width 85 height 25
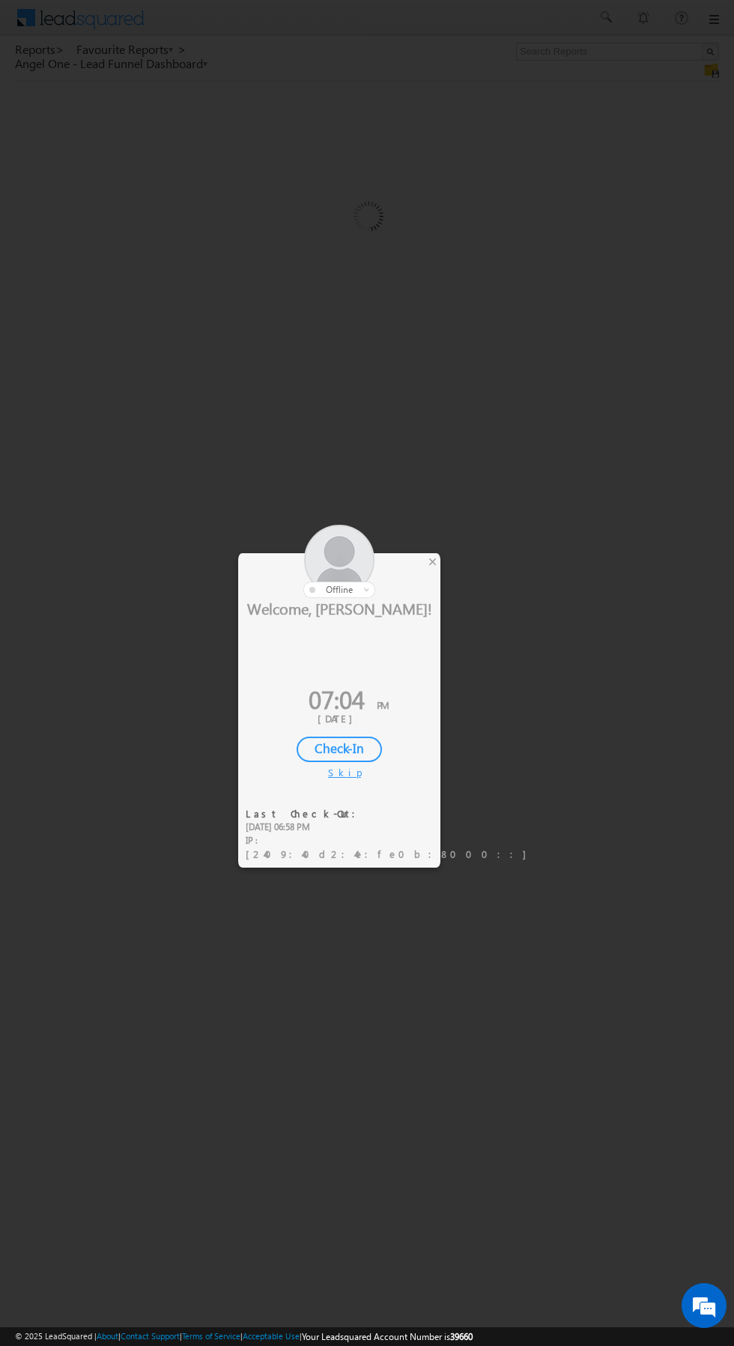
click at [444, 559] on div at bounding box center [367, 673] width 734 height 1346
click at [421, 556] on div at bounding box center [339, 561] width 202 height 73
click at [438, 568] on div at bounding box center [339, 561] width 202 height 73
click at [443, 575] on div at bounding box center [367, 673] width 734 height 1346
click at [434, 561] on div "×" at bounding box center [433, 561] width 16 height 16
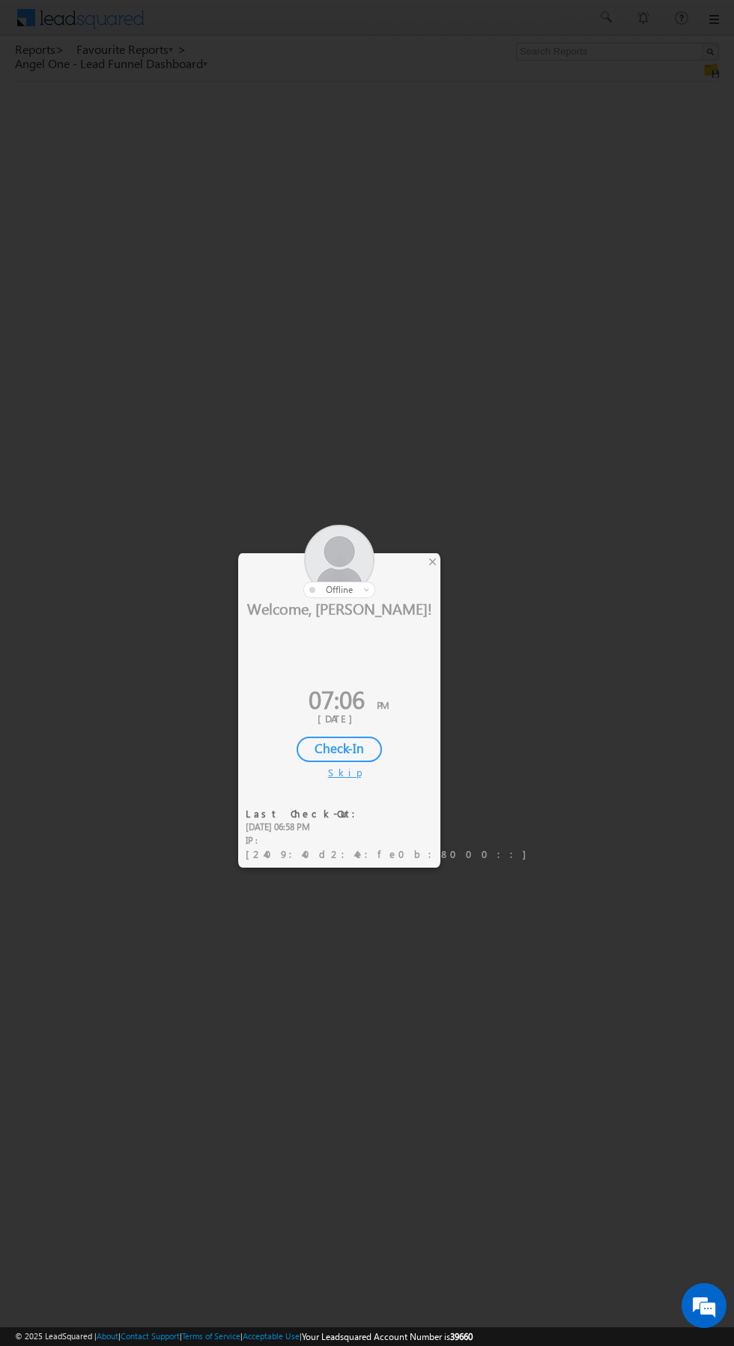
click at [439, 559] on div at bounding box center [339, 561] width 202 height 73
click at [437, 557] on div "×" at bounding box center [433, 561] width 16 height 16
click at [425, 565] on div at bounding box center [339, 561] width 202 height 73
click at [418, 569] on div at bounding box center [339, 561] width 202 height 73
click at [416, 574] on div at bounding box center [339, 561] width 202 height 73
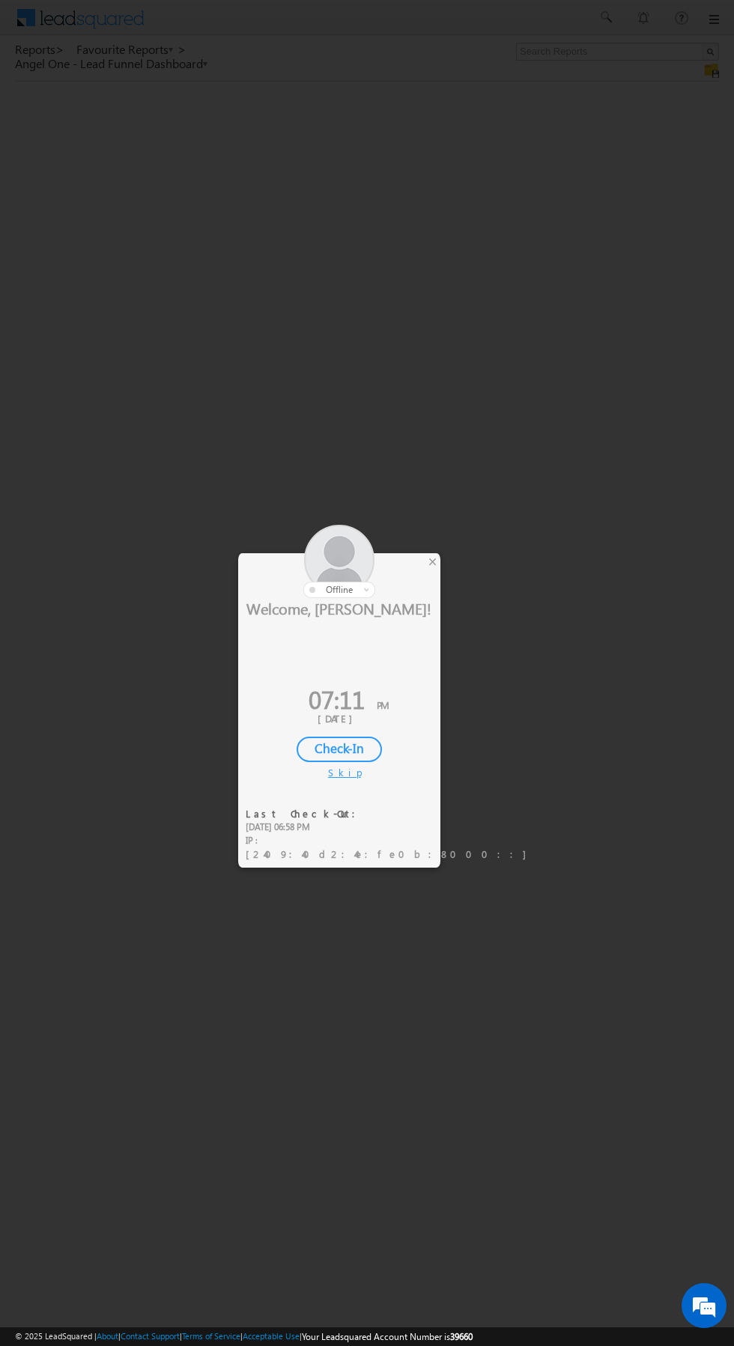
click at [439, 575] on div at bounding box center [339, 561] width 202 height 73
